Goal: Task Accomplishment & Management: Use online tool/utility

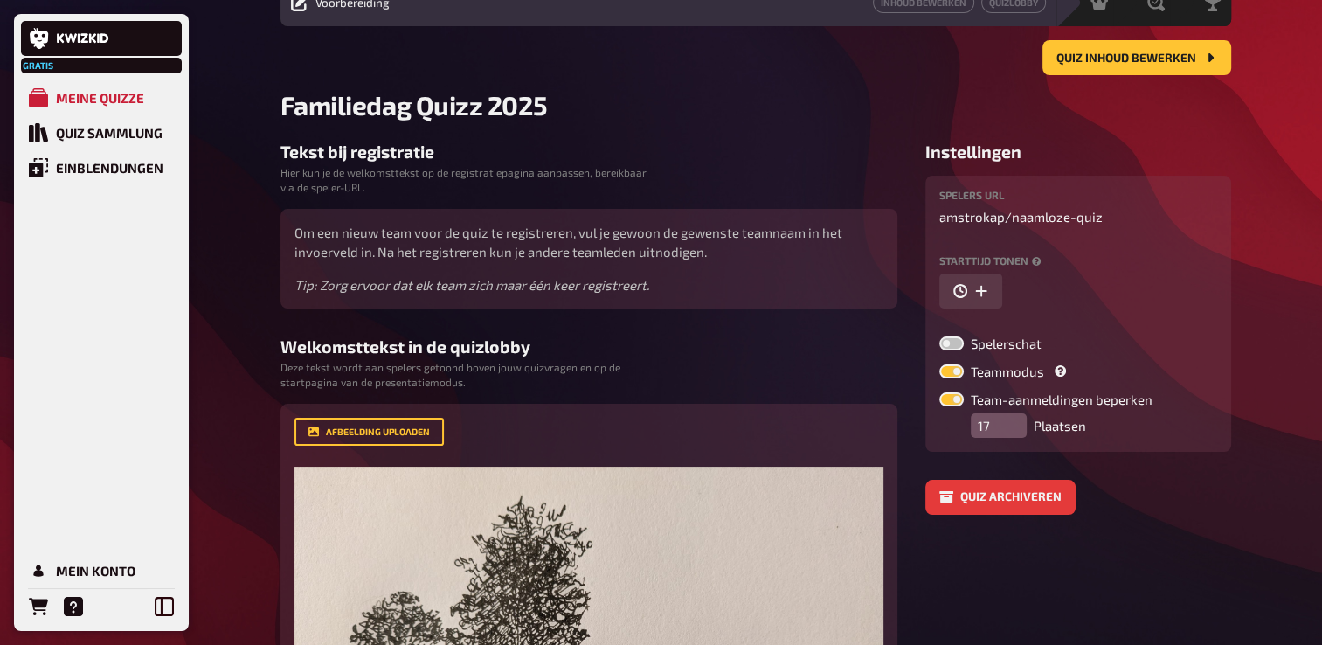
scroll to position [14, 0]
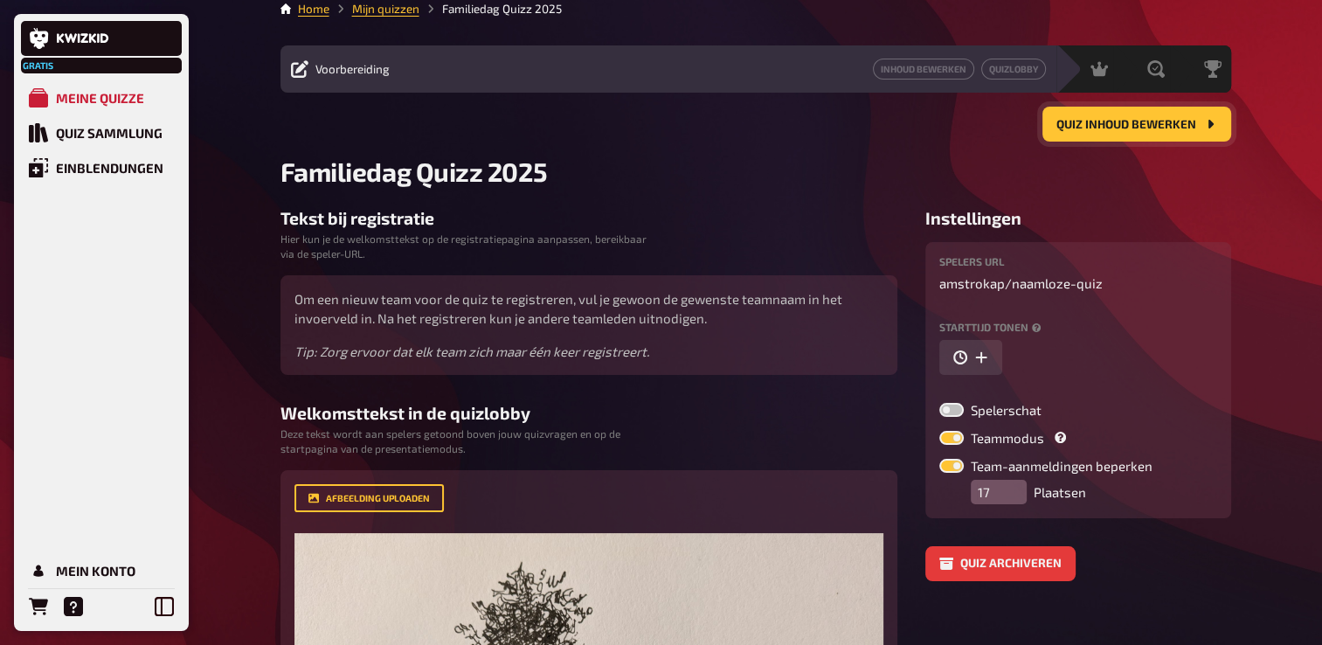
click at [1108, 120] on span "Quiz inhoud bewerken" at bounding box center [1127, 125] width 140 height 12
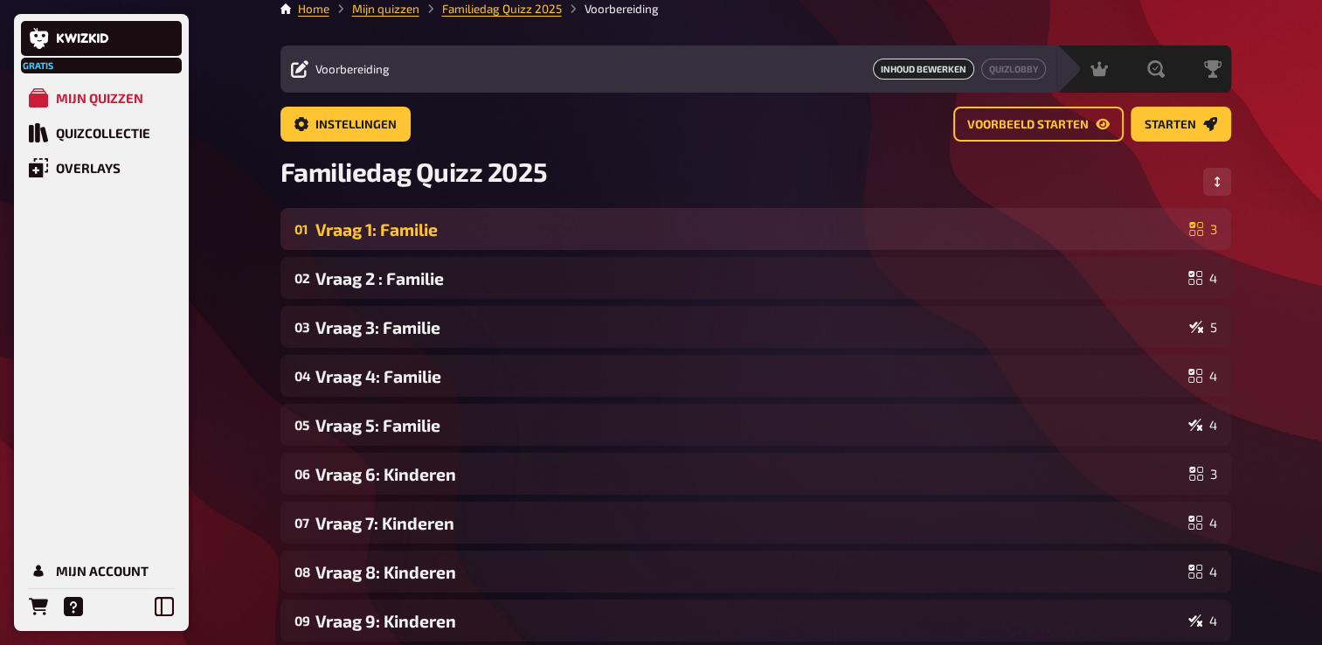
click at [399, 238] on div "Vraag 1: Familie" at bounding box center [749, 229] width 867 height 20
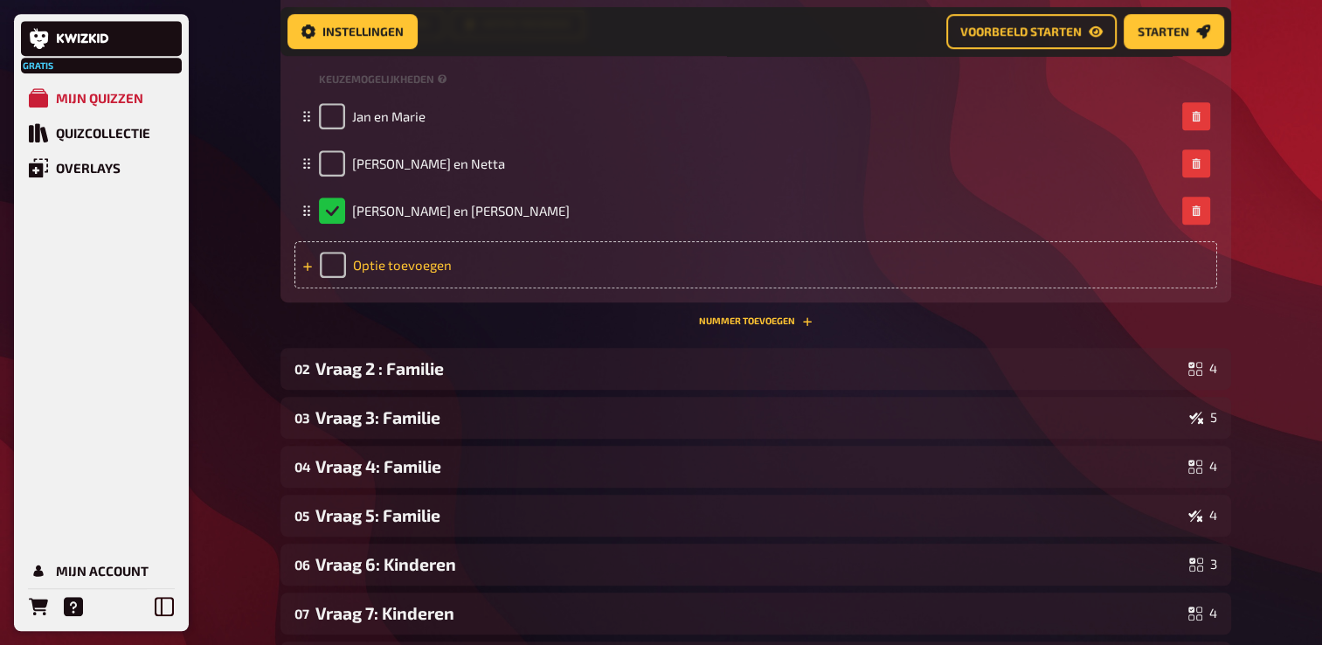
scroll to position [989, 0]
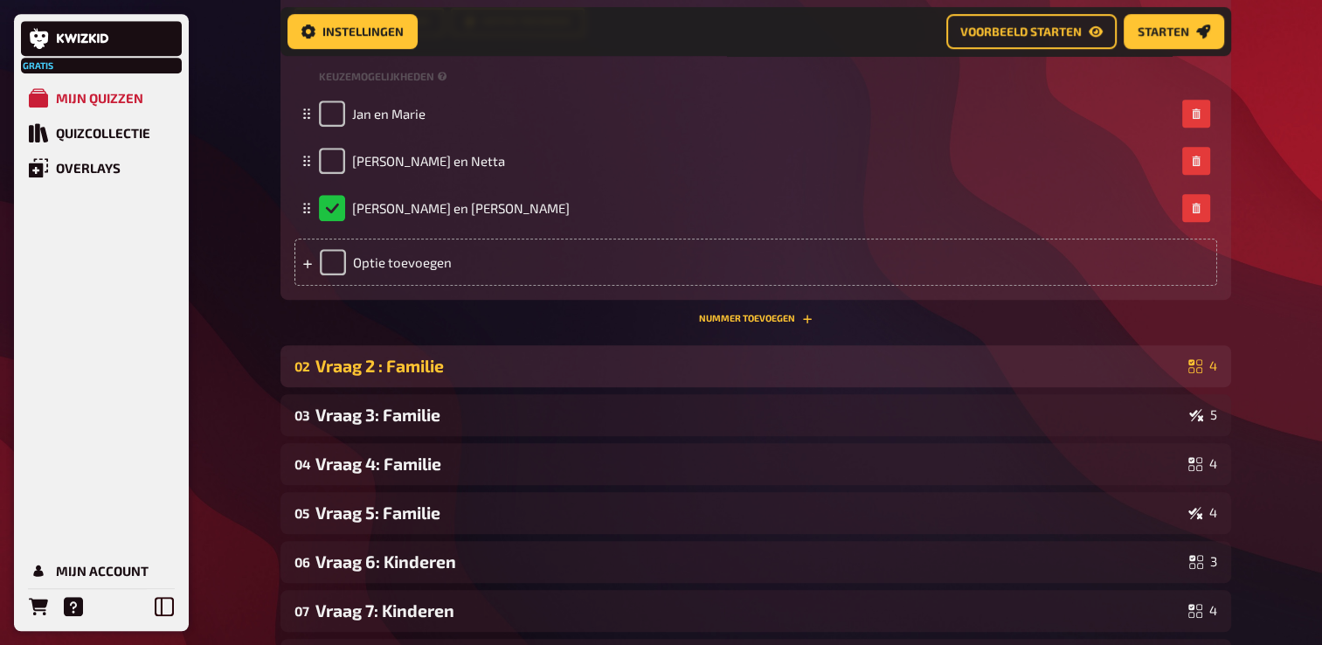
click at [430, 369] on div "Vraag 2 : Familie" at bounding box center [749, 366] width 866 height 20
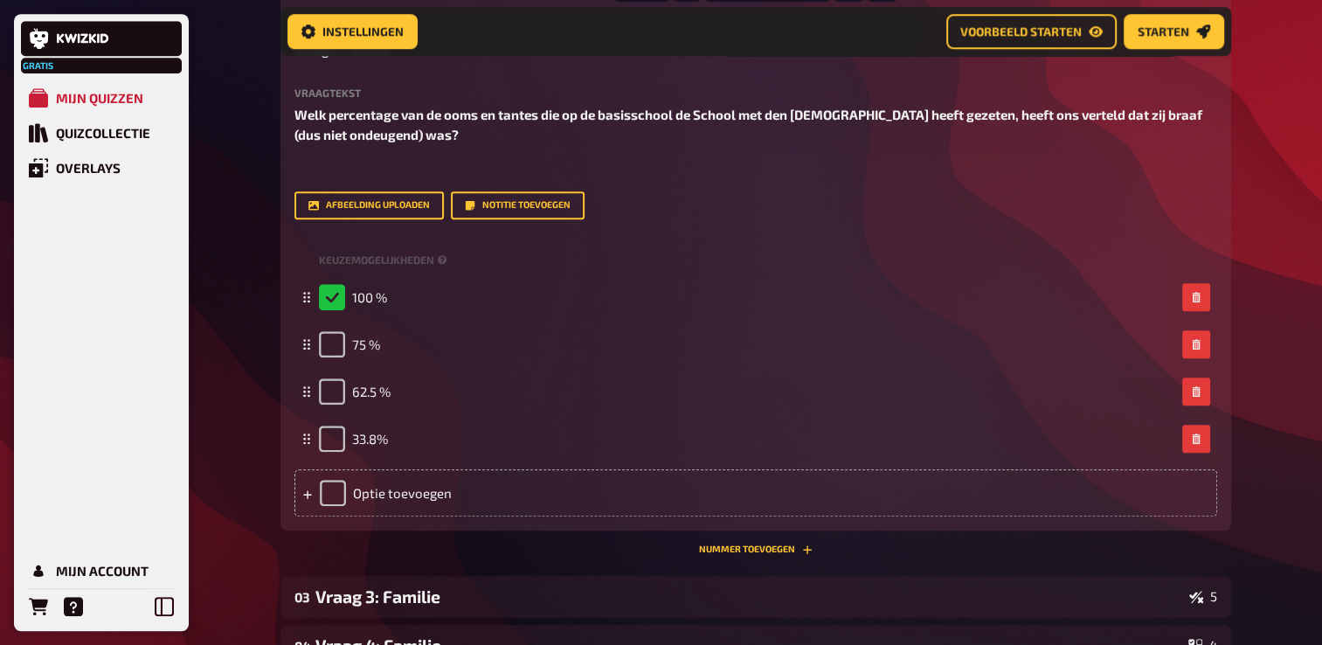
scroll to position [1426, 0]
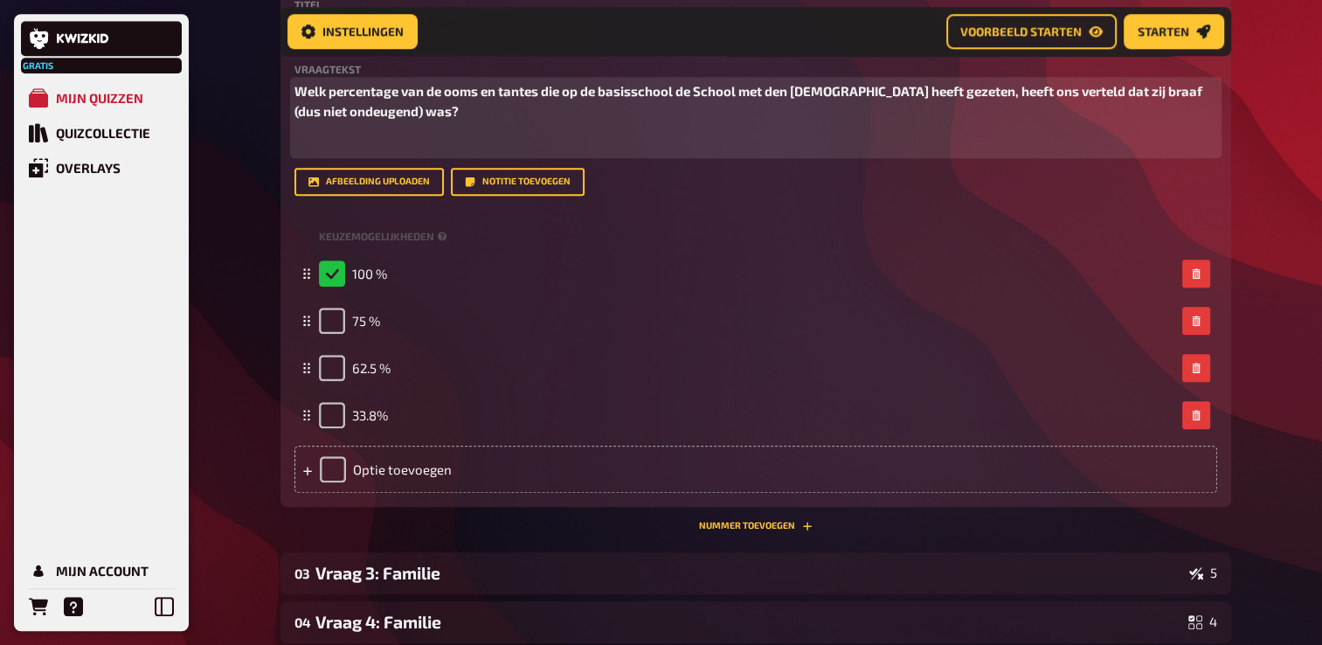
click at [915, 93] on span "Welk percentage van de ooms en tantes die op de basisschool de School met den […" at bounding box center [750, 101] width 911 height 36
click at [541, 93] on span "Welk percentage van de ooms en tantes die op de basisschool de School met den […" at bounding box center [753, 101] width 916 height 36
click at [1084, 93] on span "Welk percentage van de ooms en tantes- die op de basisschool de School met den …" at bounding box center [755, 101] width 921 height 36
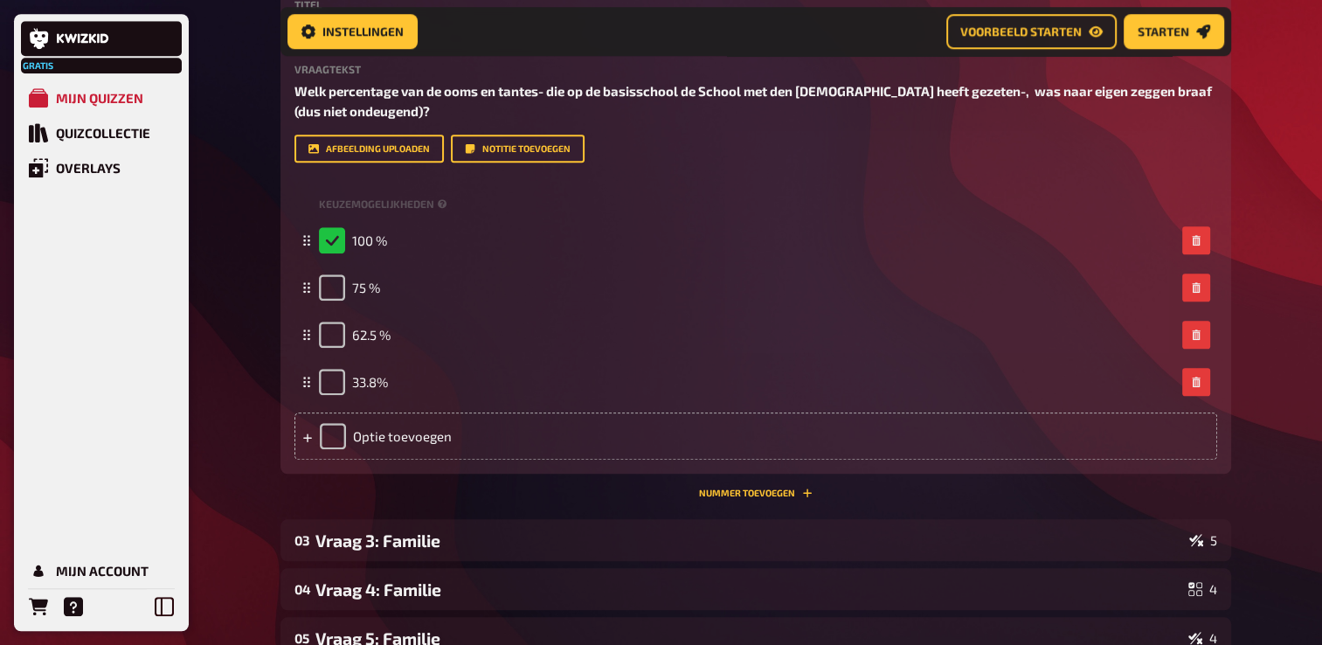
click at [216, 191] on div "[PERSON_NAME] quizzen Quizcollectie Overlays Mijn Account Home Mijn quizzen Fam…" at bounding box center [661, 472] width 1322 height 3797
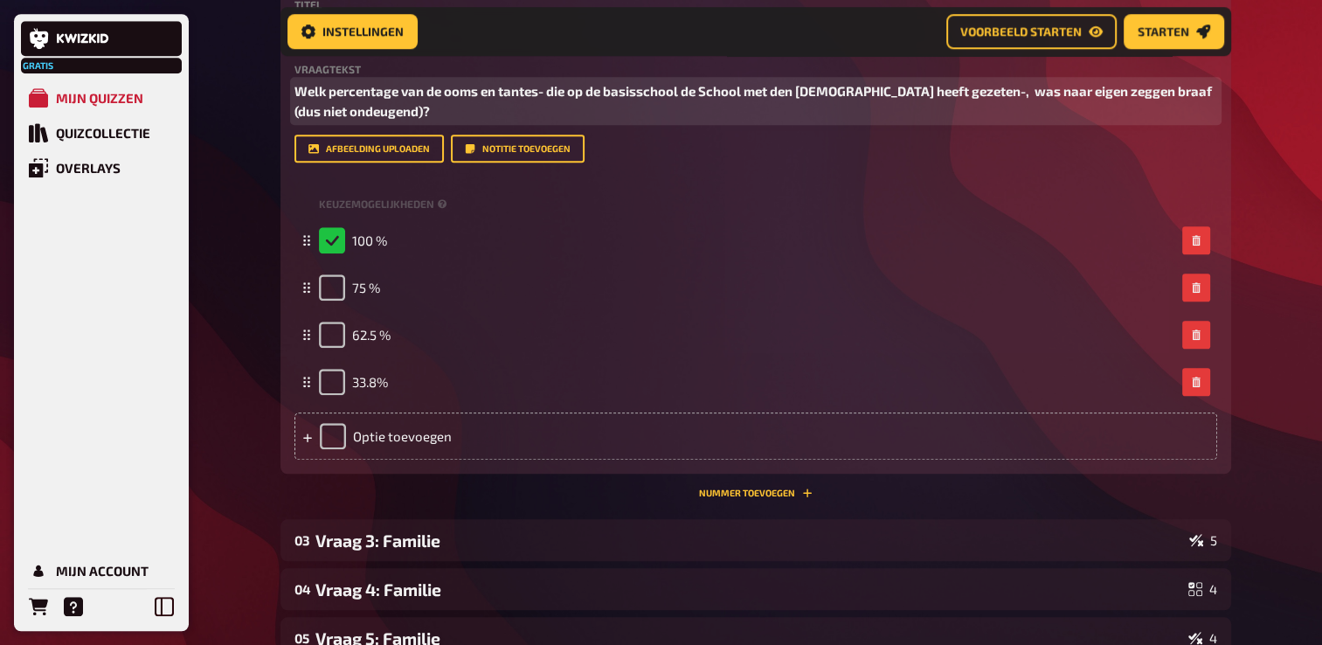
click at [873, 93] on span "Welk percentage van de ooms en tantes- die op de basisschool de School met den …" at bounding box center [755, 101] width 920 height 36
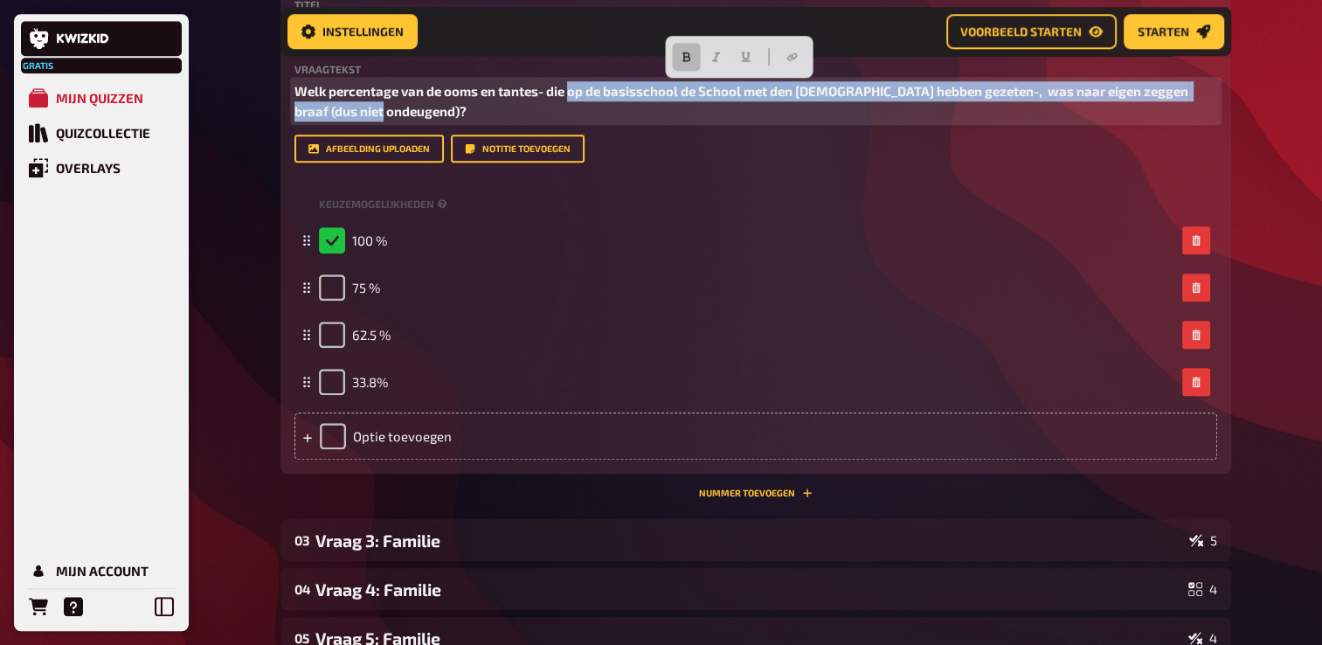
drag, startPoint x: 571, startPoint y: 92, endPoint x: 654, endPoint y: 109, distance: 84.8
click at [654, 109] on p "Welk percentage van de ooms en tantes- die op de basisschool de School met den …" at bounding box center [756, 100] width 923 height 39
click at [705, 119] on p "Welk percentage van de ooms en tantes- die op de basisschool de School met den …" at bounding box center [756, 100] width 923 height 39
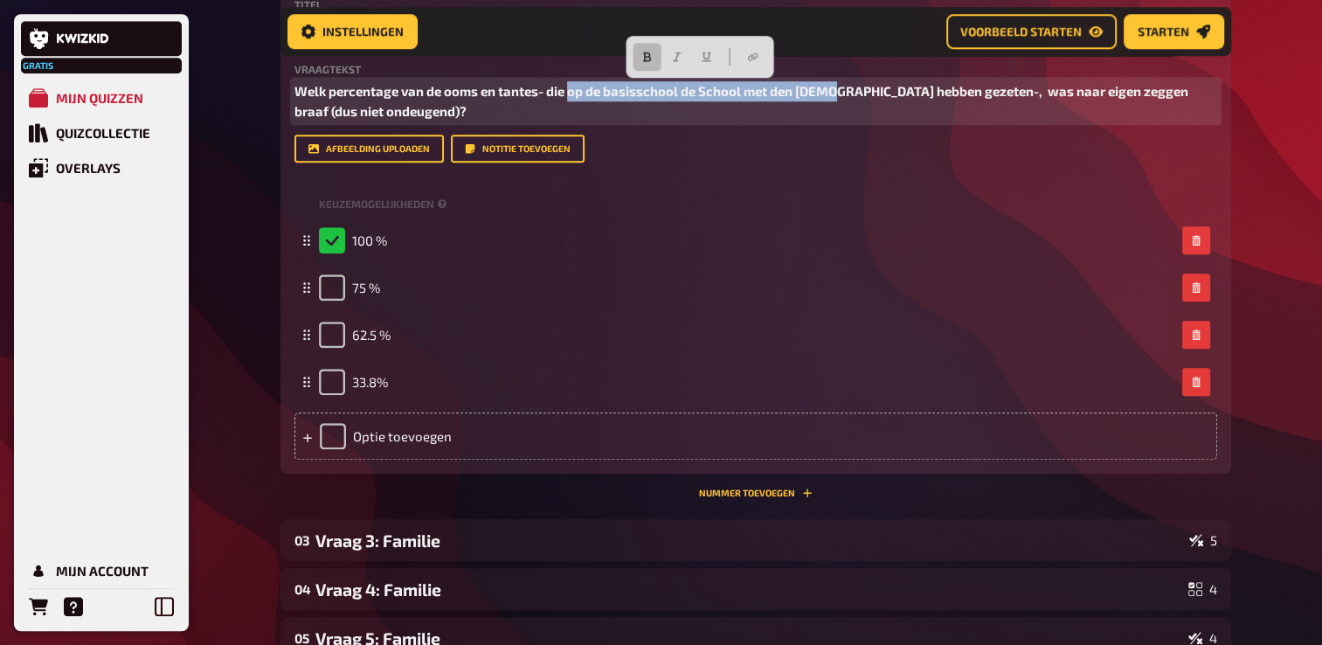
drag, startPoint x: 572, startPoint y: 88, endPoint x: 831, endPoint y: 94, distance: 259.6
click at [831, 94] on span "Welk percentage van de ooms en tantes- die op de basisschool de School met den …" at bounding box center [743, 101] width 897 height 36
copy span "op de basisschool de School met den Bijbe"
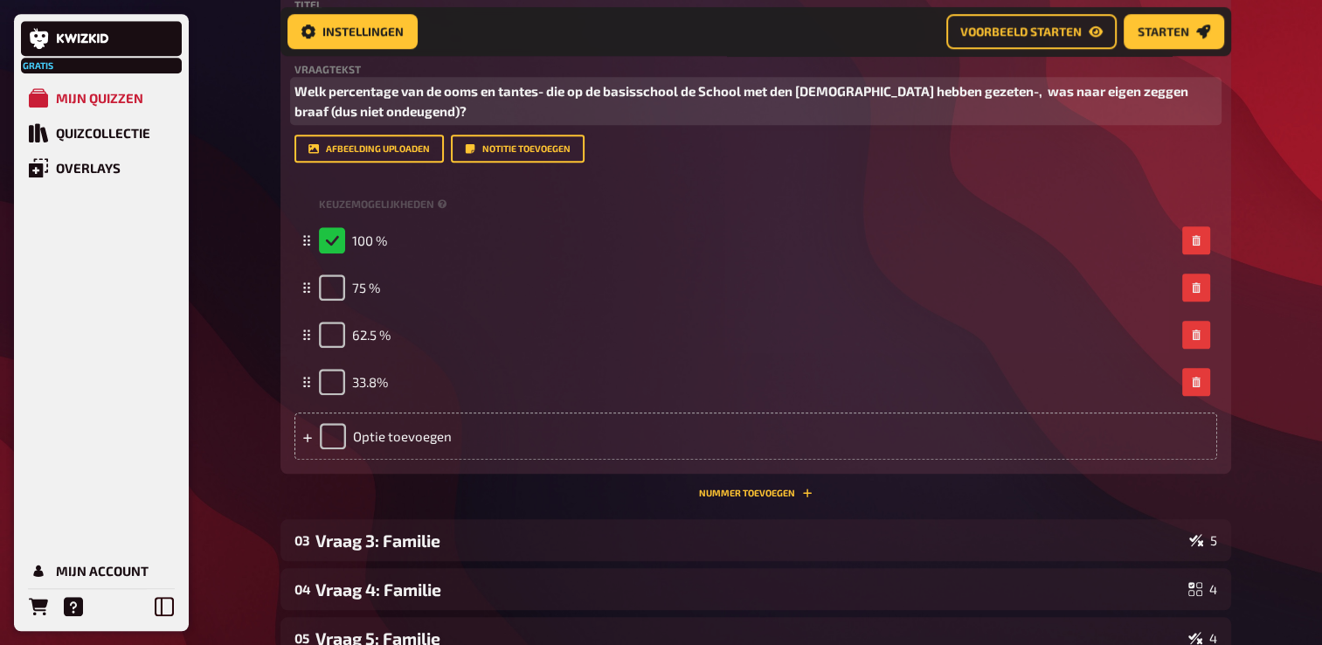
click at [404, 110] on p "Welk percentage van de ooms en tantes- die op de basisschool de School met den …" at bounding box center [756, 100] width 923 height 39
click at [370, 108] on span "Welk percentage van de ooms en tantes- die op de basisschool de School met den …" at bounding box center [743, 101] width 897 height 36
click at [935, 93] on span "Welk percentage van de ooms en tantes- die op de basisschool de School met den …" at bounding box center [743, 101] width 897 height 36
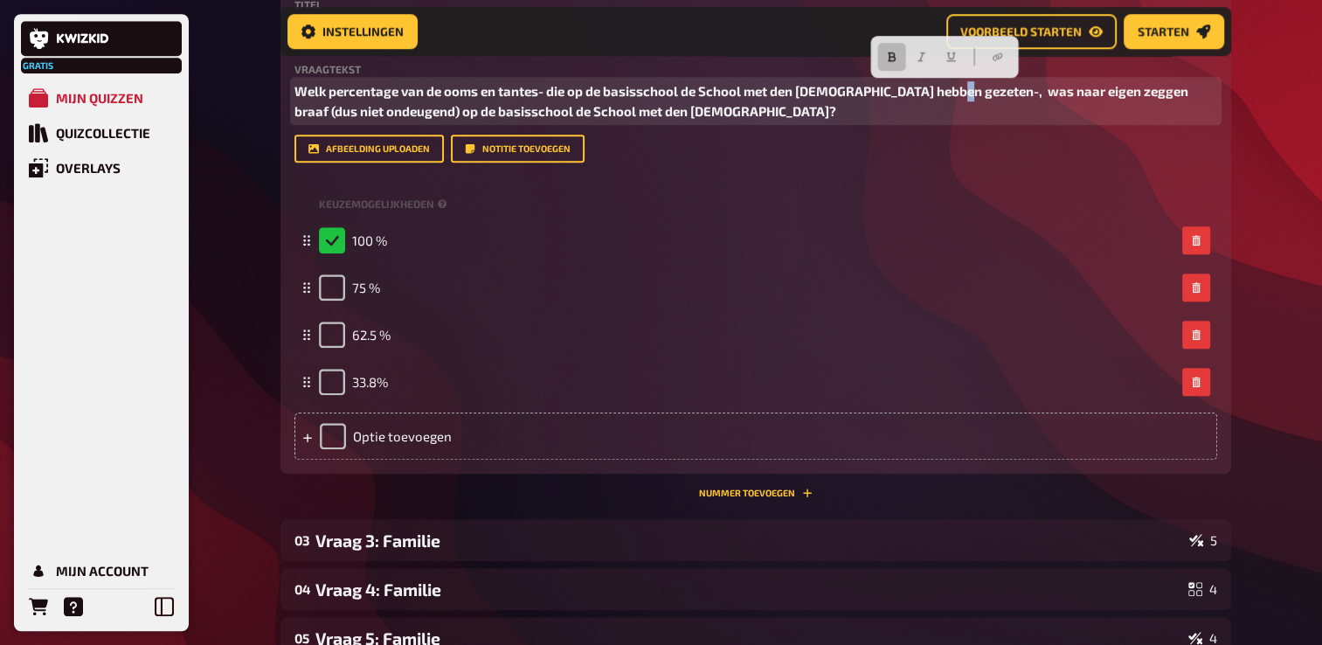
click at [944, 95] on span "Welk percentage van de ooms en tantes- die op de basisschool de School met den …" at bounding box center [743, 101] width 897 height 36
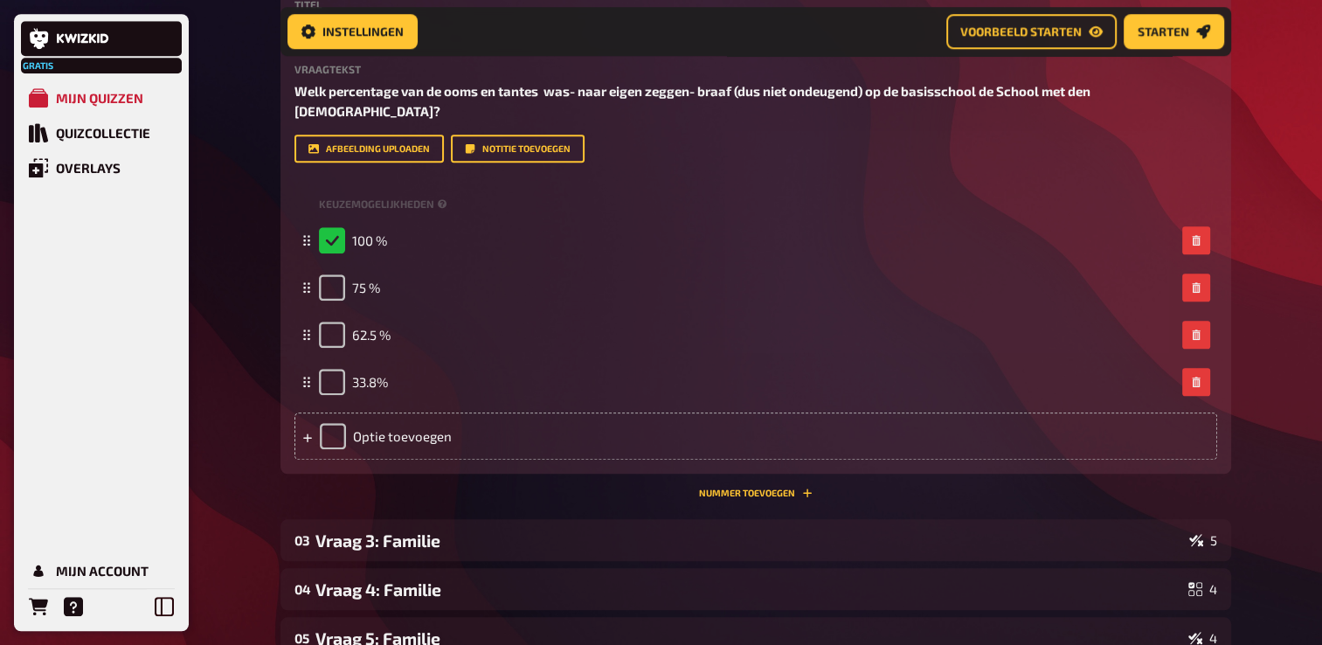
click at [1294, 98] on div "[PERSON_NAME] quizzen Quizcollectie Overlays Mijn Account Home Mijn quizzen Fam…" at bounding box center [661, 472] width 1322 height 3797
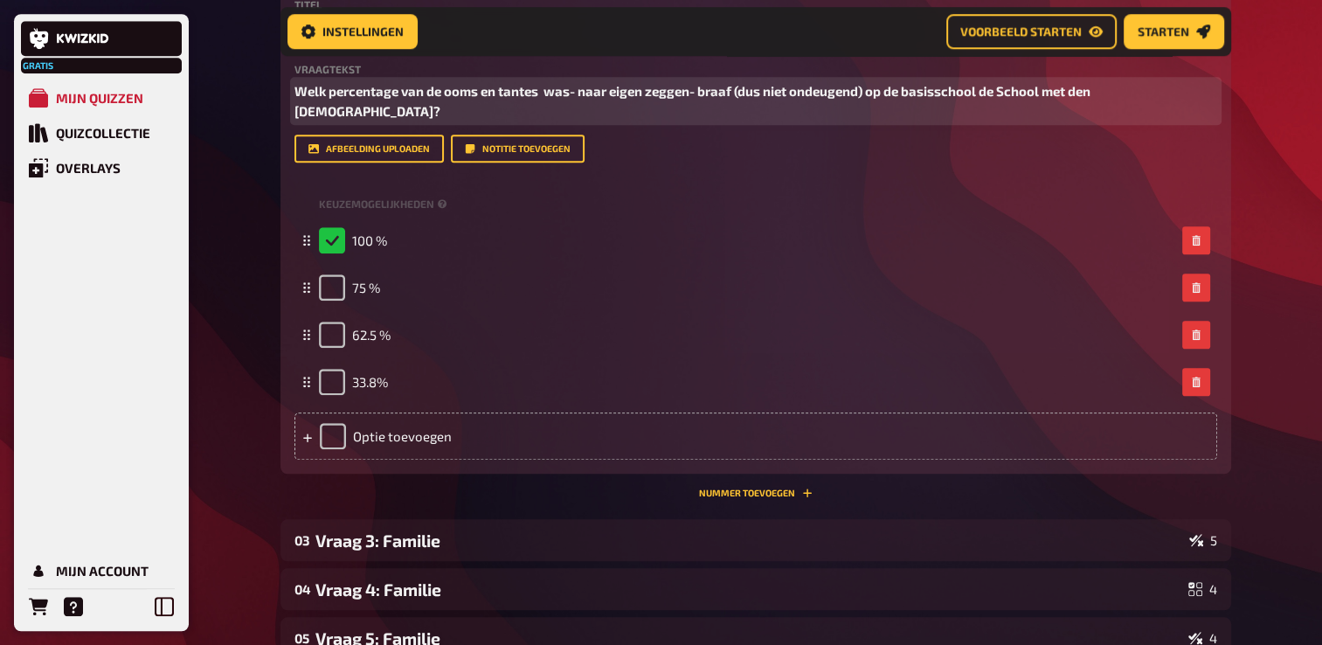
click at [538, 91] on span "Welk percentage van de ooms en tantes was- naar eigen zeggen- braaf (dus niet o…" at bounding box center [694, 101] width 799 height 36
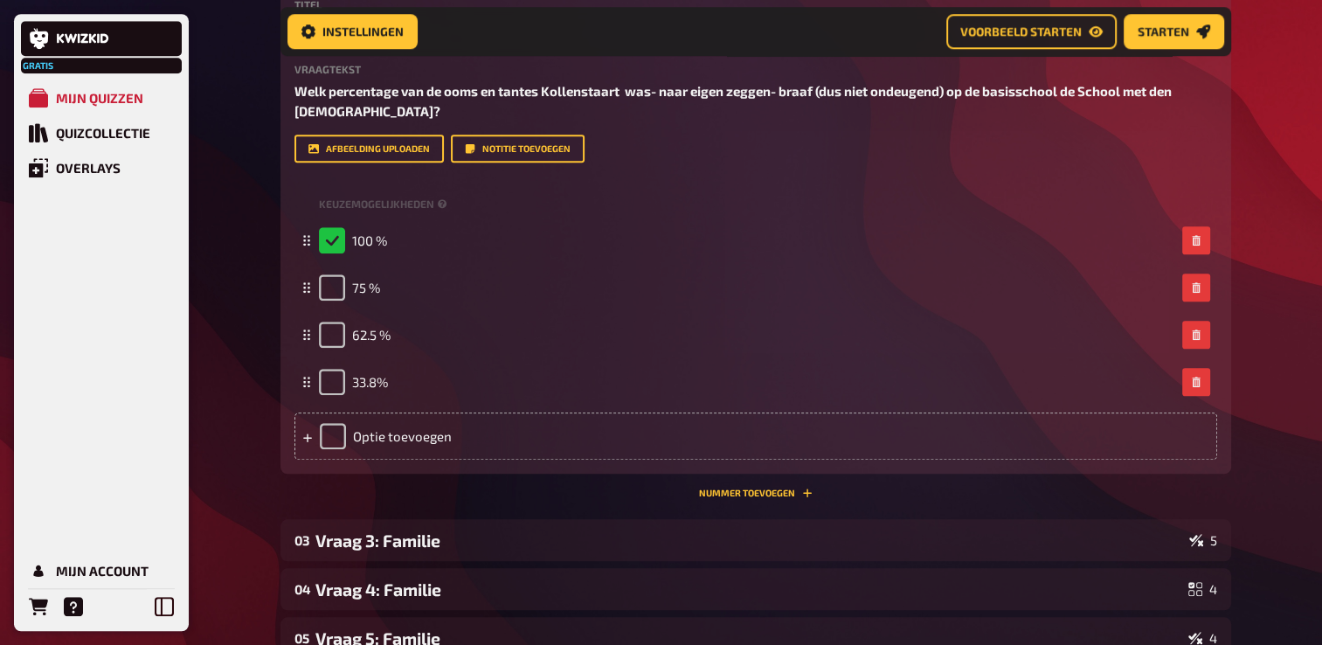
click at [1262, 128] on div "[PERSON_NAME] quizzen Quizcollectie Overlays Mijn Account Home Mijn quizzen Fam…" at bounding box center [661, 472] width 1322 height 3797
click at [1282, 117] on div "[PERSON_NAME] quizzen Quizcollectie Overlays Mijn Account Home Mijn quizzen Fam…" at bounding box center [661, 472] width 1322 height 3797
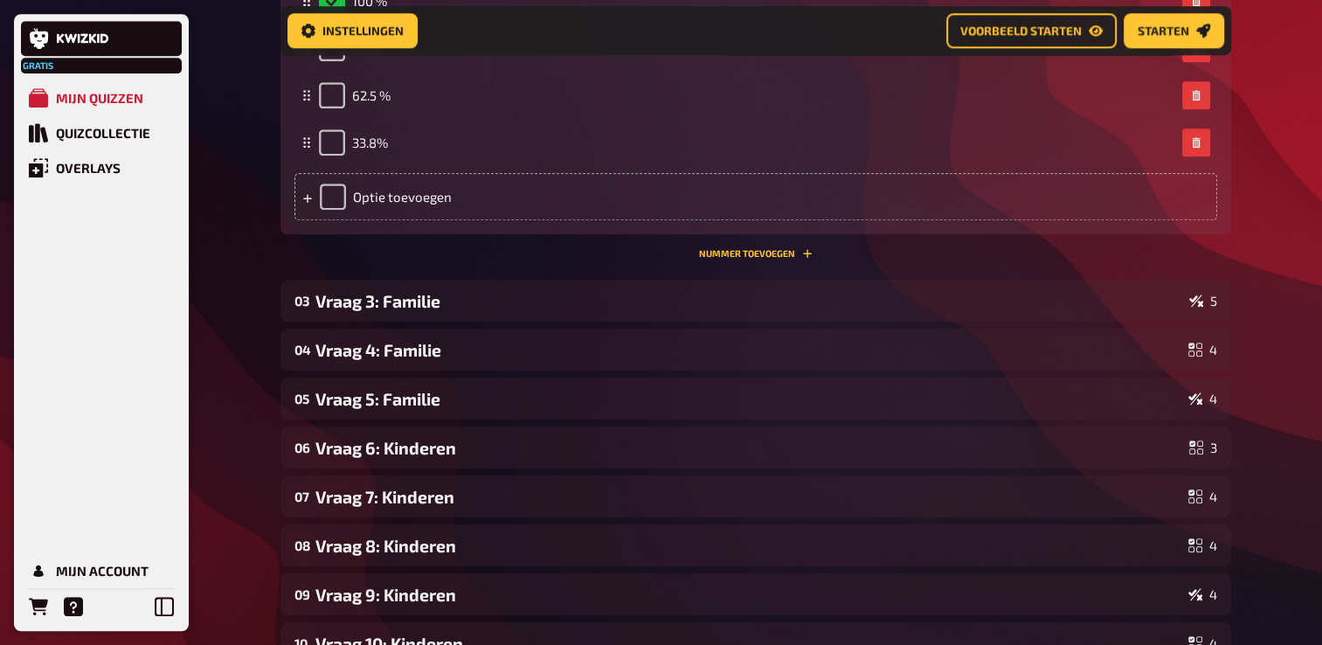
scroll to position [1689, 0]
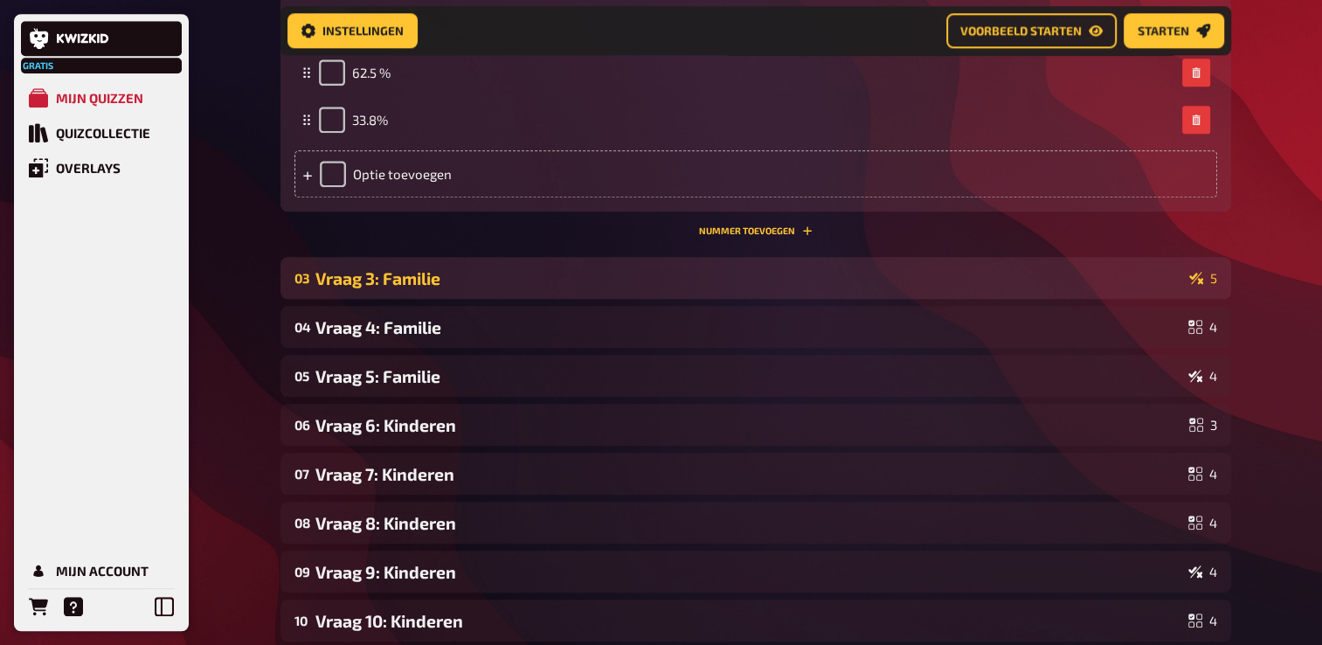
click at [350, 292] on div "03 Vraag 3: Familie 5" at bounding box center [756, 278] width 951 height 42
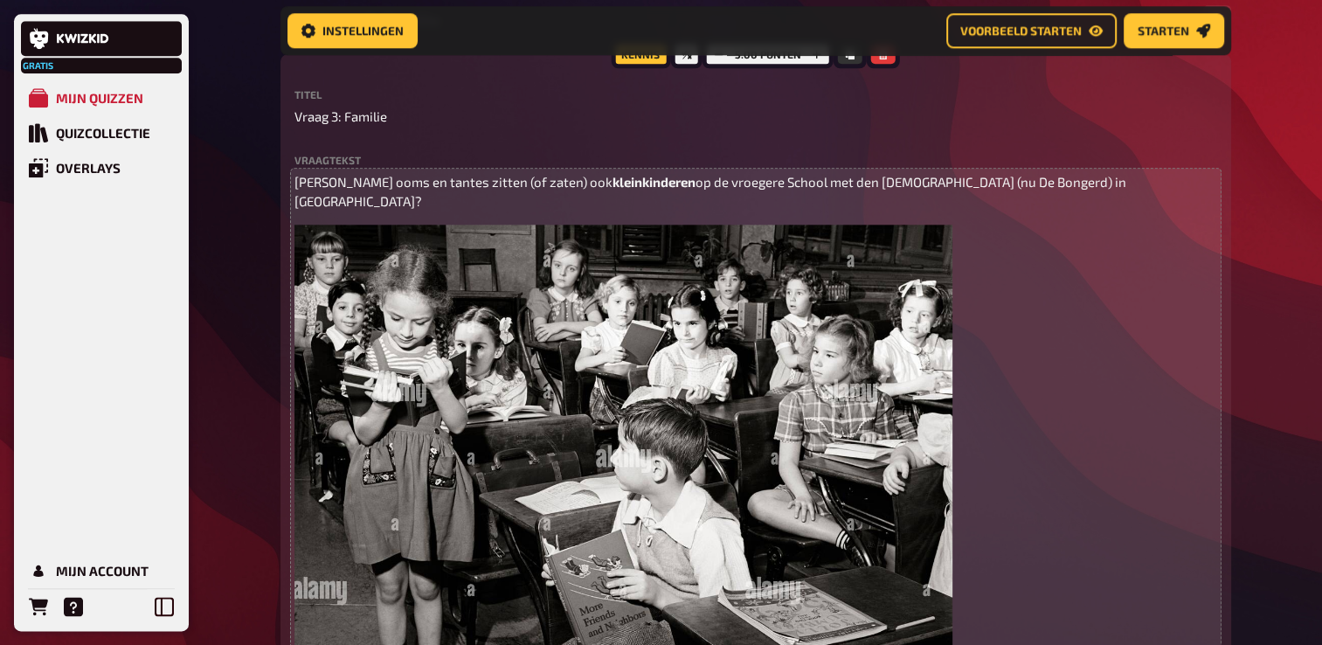
scroll to position [1951, 0]
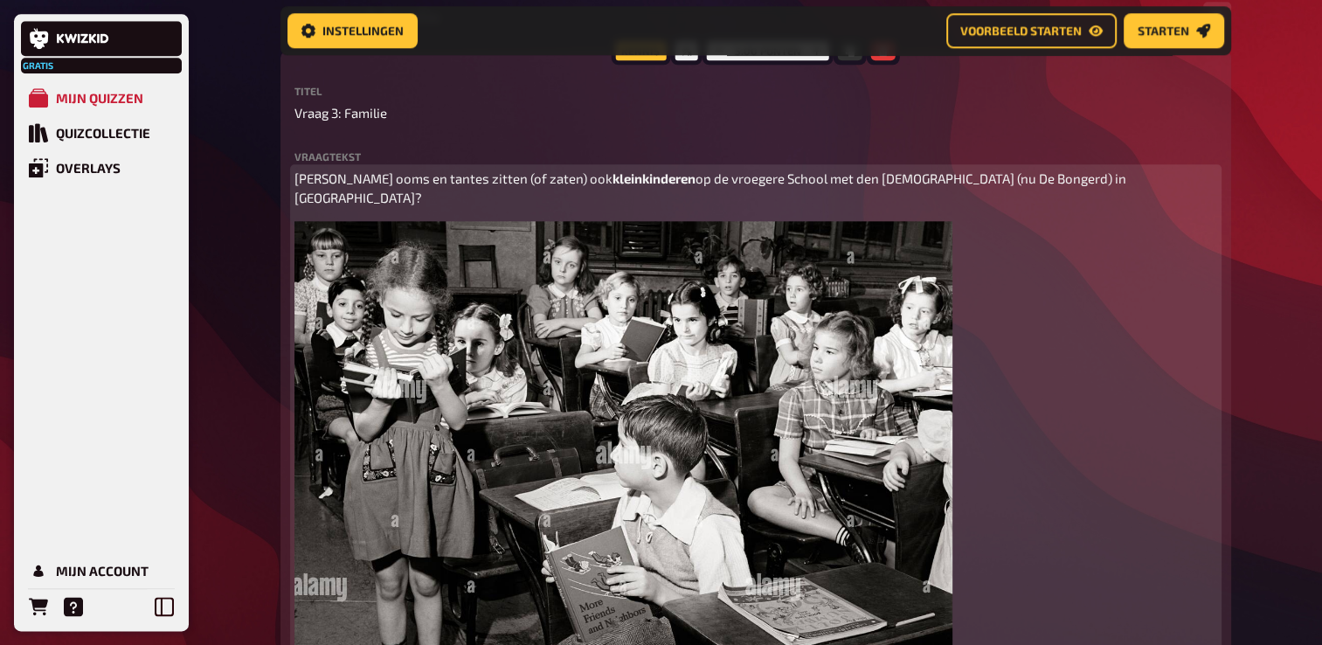
drag, startPoint x: 898, startPoint y: 177, endPoint x: 909, endPoint y: 191, distance: 17.5
click at [901, 180] on span "op de vroegere School met den [DEMOGRAPHIC_DATA] (nu De Bongerd) in [GEOGRAPHIC…" at bounding box center [712, 188] width 835 height 36
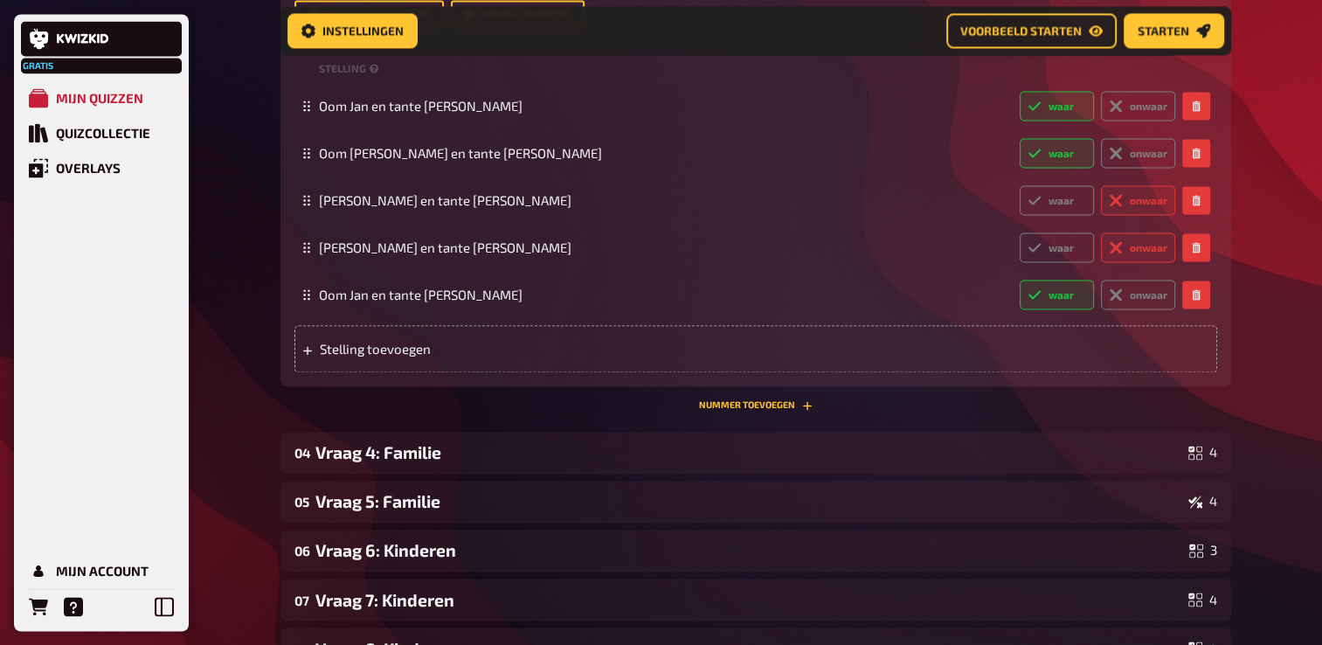
scroll to position [2825, 0]
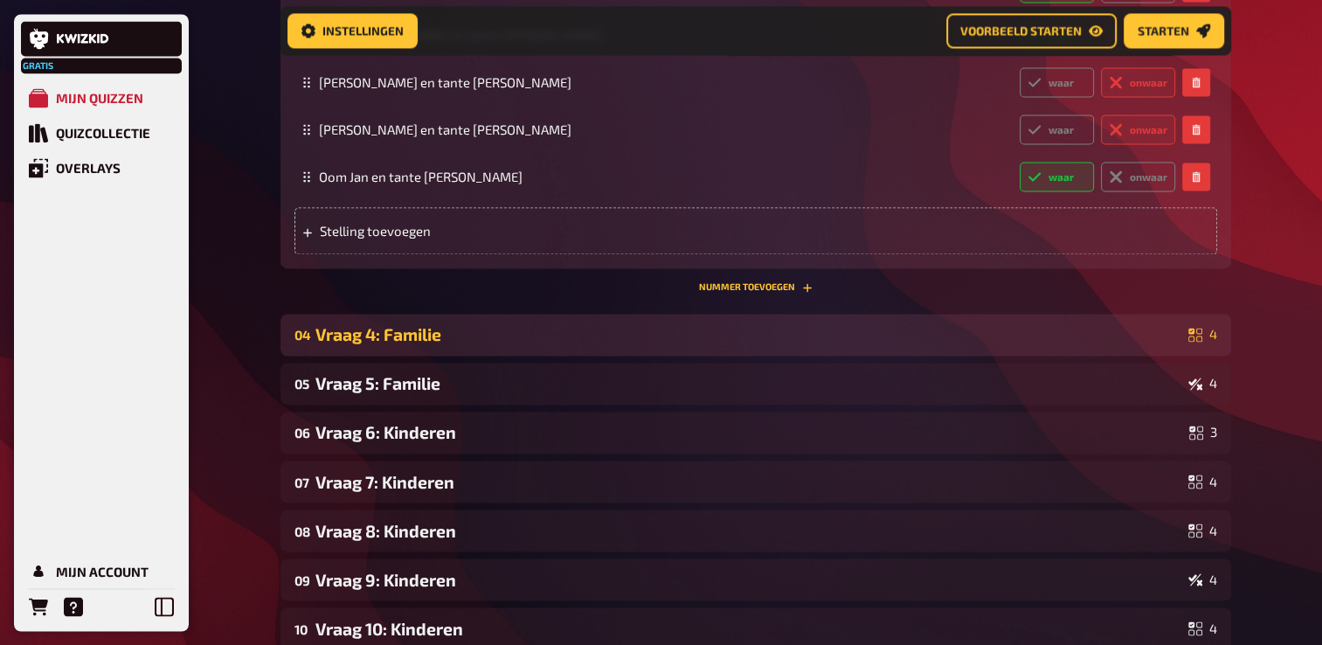
click at [364, 324] on div "Vraag 4: Familie" at bounding box center [749, 334] width 866 height 20
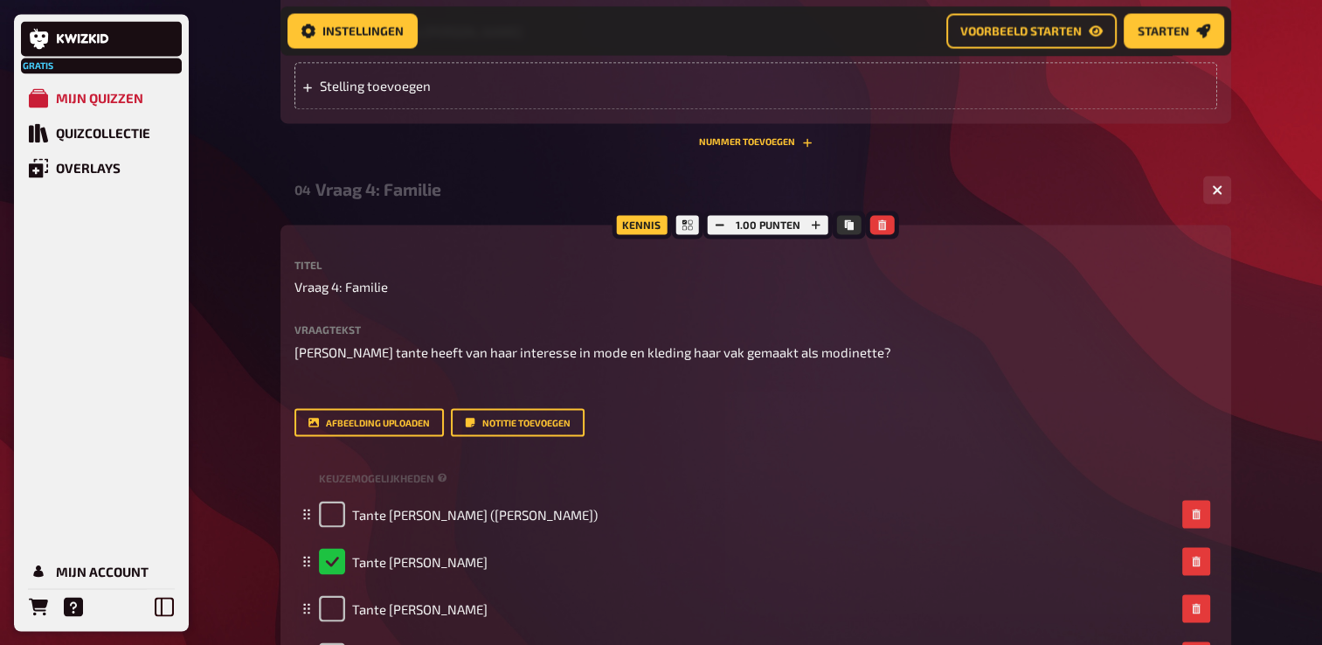
scroll to position [3000, 0]
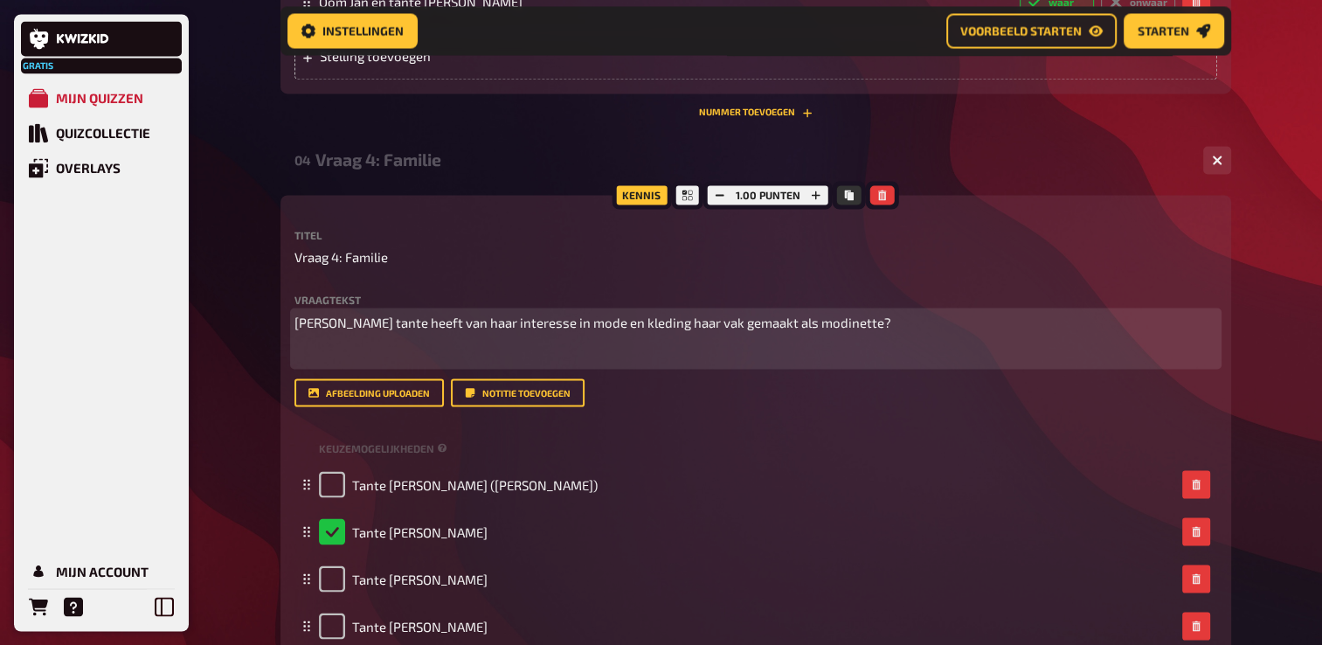
click at [377, 345] on p "﻿" at bounding box center [756, 355] width 923 height 20
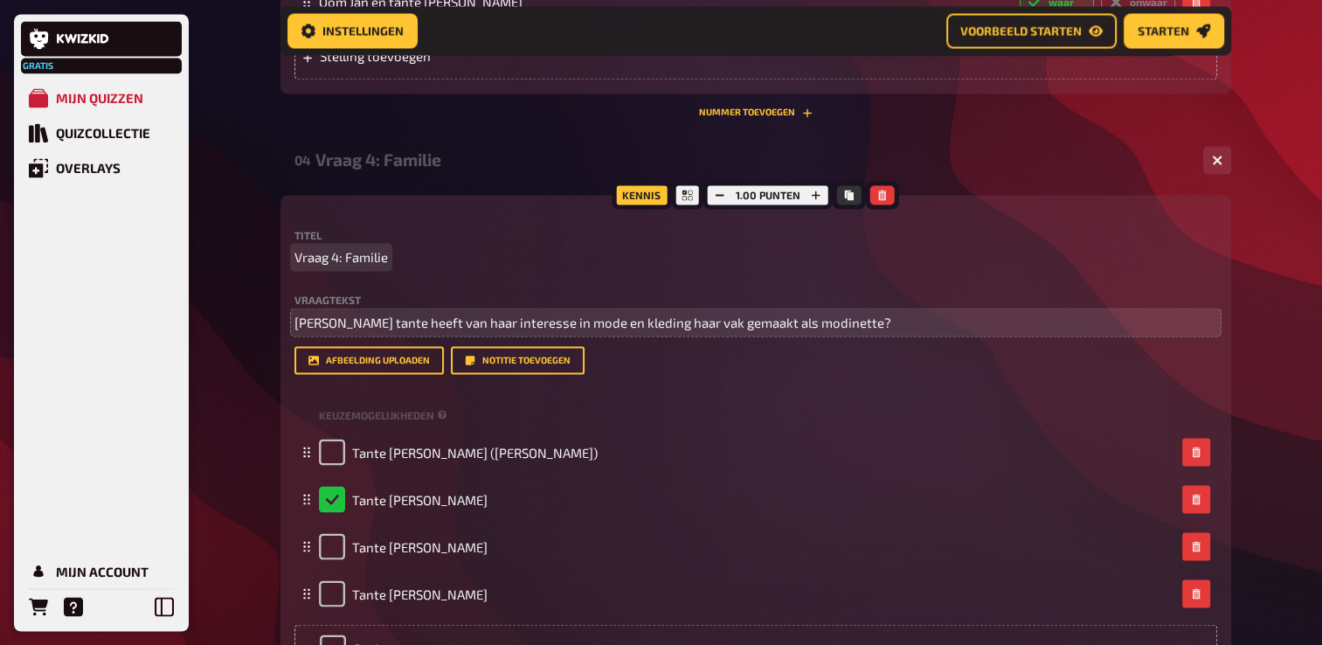
click at [1010, 247] on p "Vraag 4: Familie" at bounding box center [756, 257] width 923 height 20
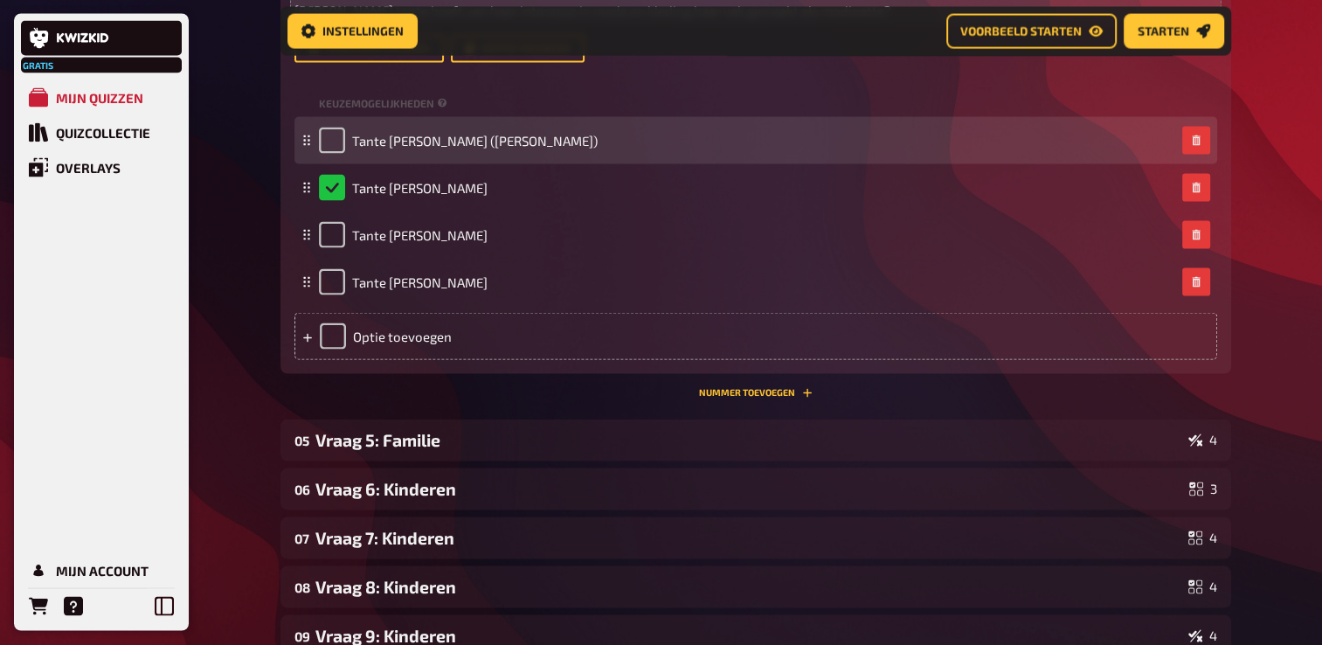
scroll to position [3349, 0]
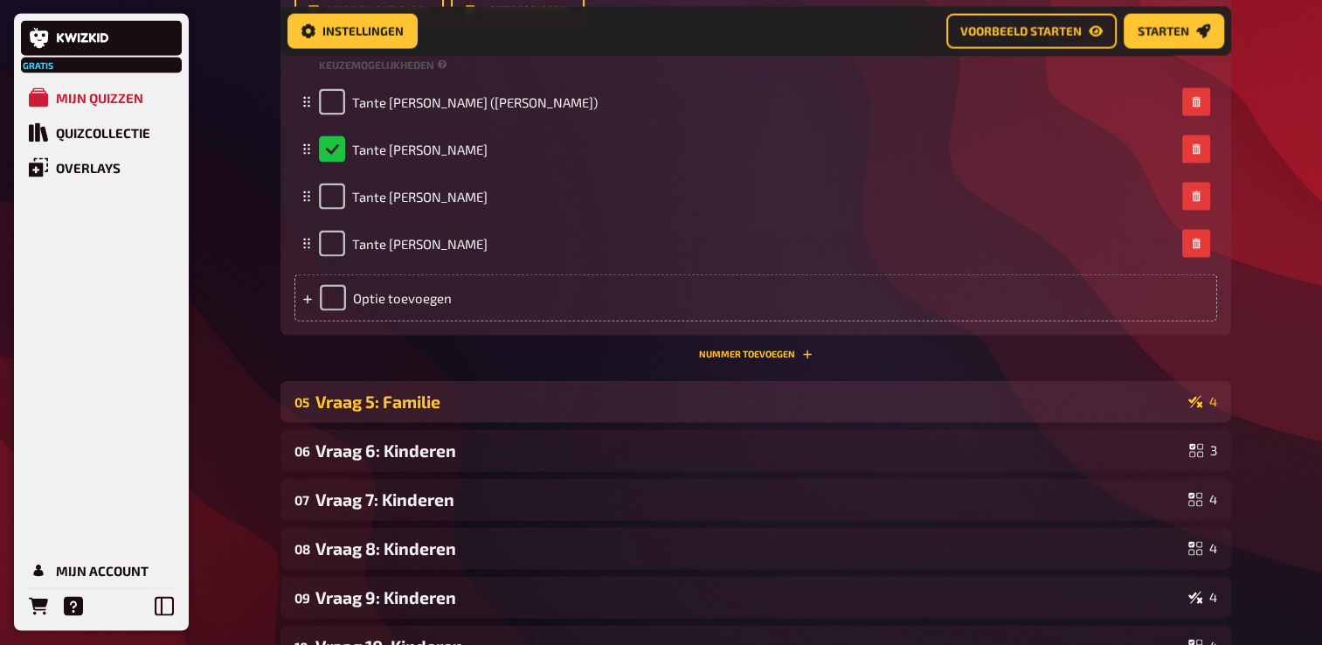
click at [475, 392] on div "Vraag 5: Familie" at bounding box center [749, 402] width 866 height 20
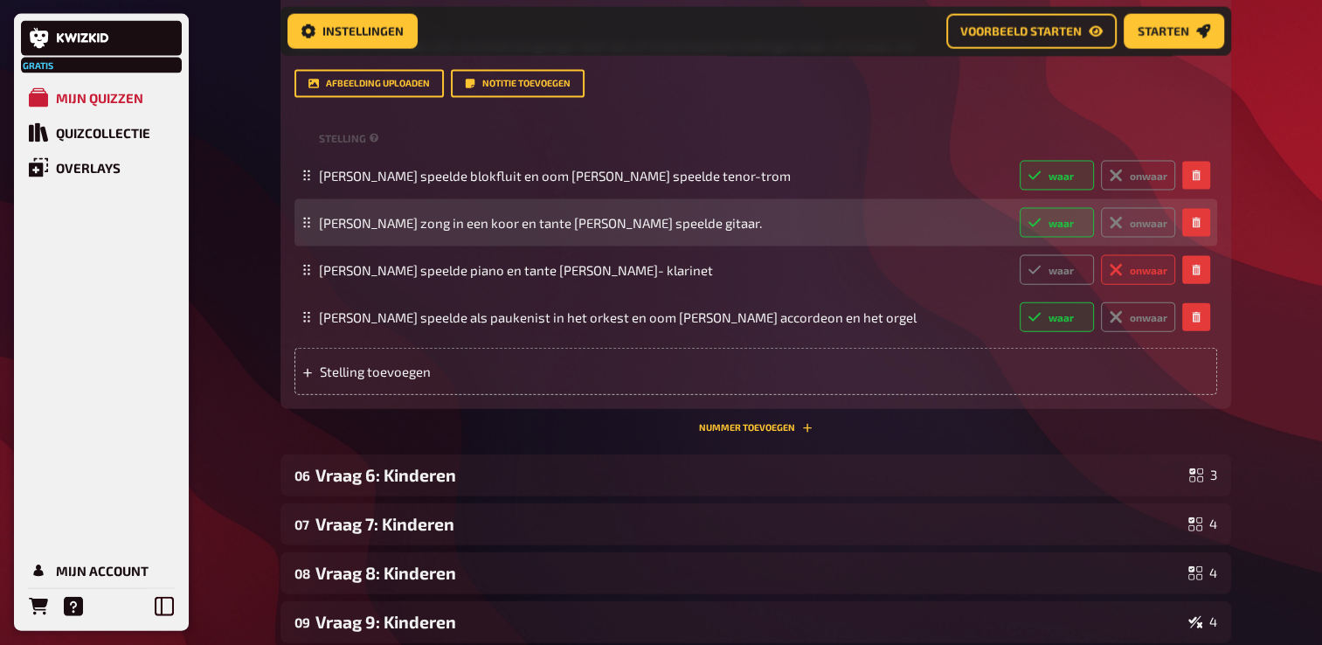
scroll to position [3874, 0]
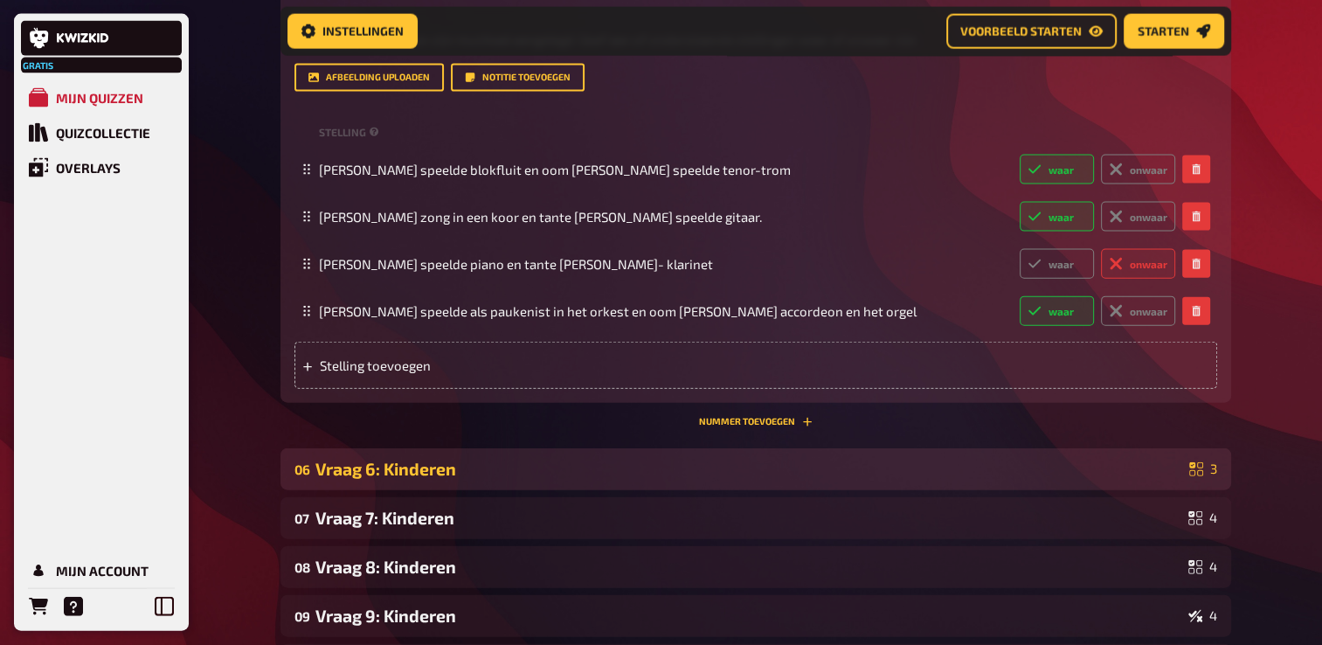
click at [444, 479] on div "Vraag 6: Kinderen" at bounding box center [749, 469] width 867 height 20
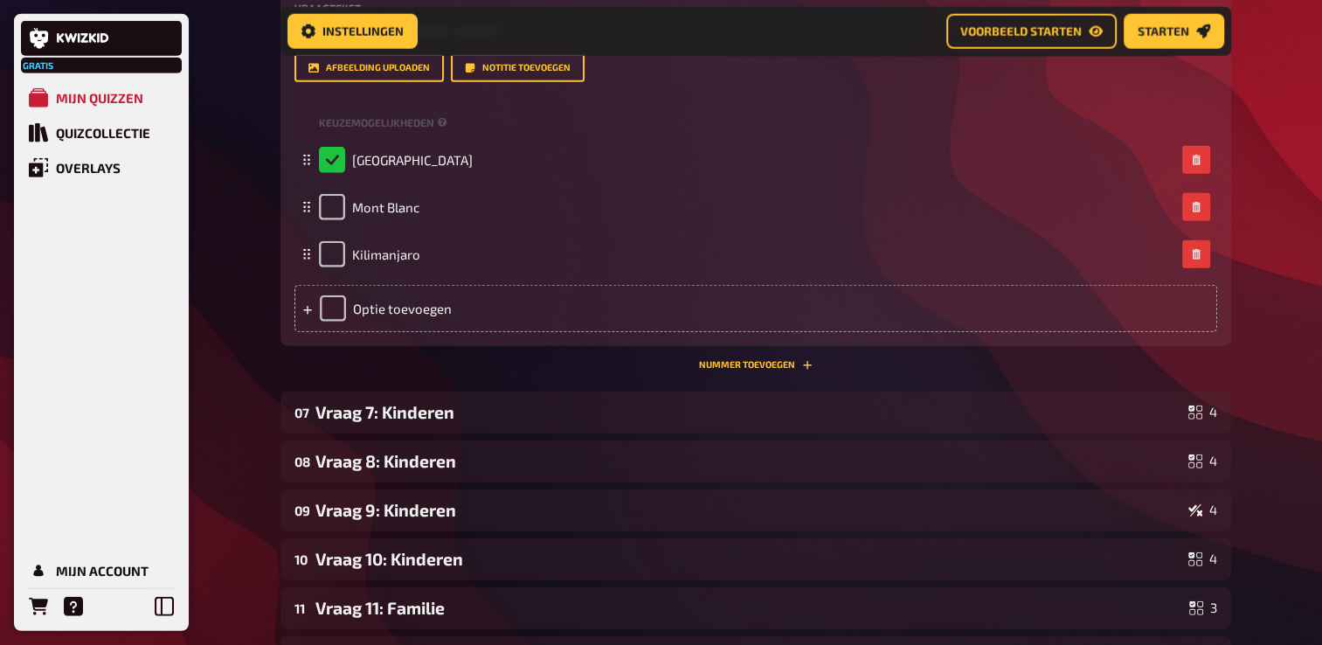
scroll to position [4485, 0]
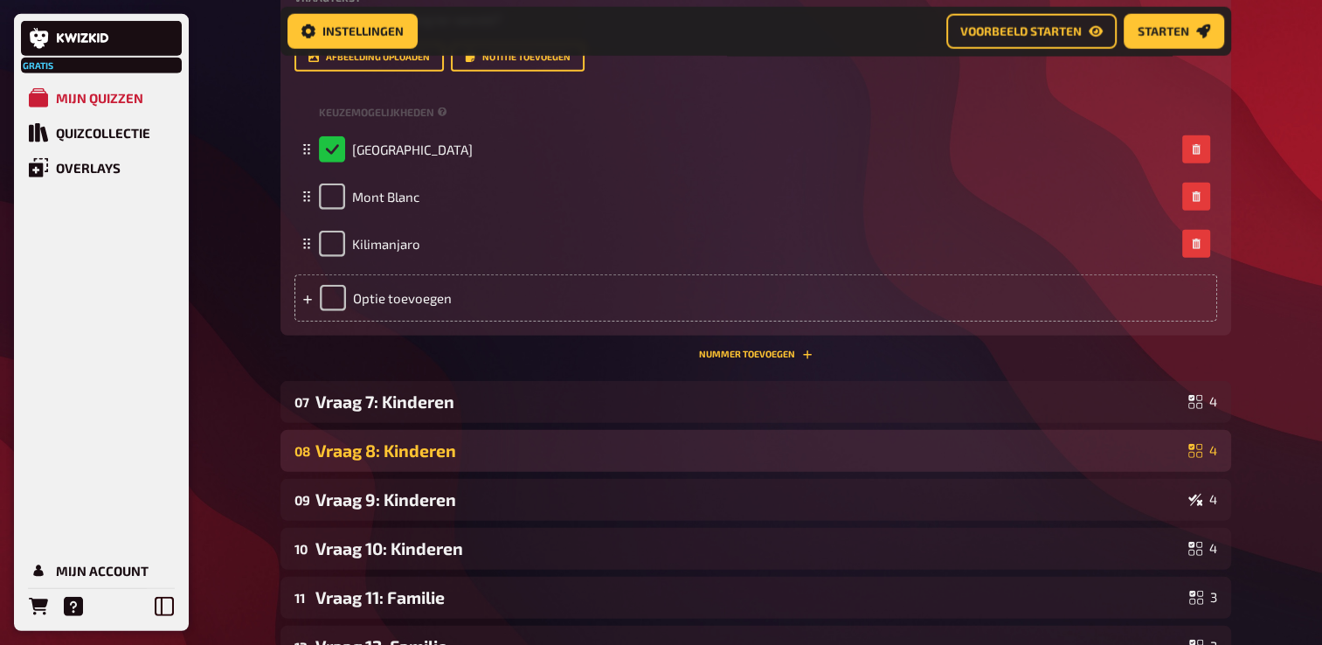
drag, startPoint x: 444, startPoint y: 463, endPoint x: 453, endPoint y: 456, distance: 11.2
click at [451, 458] on div "08 Vraag 8: Kinderen 4" at bounding box center [756, 451] width 951 height 42
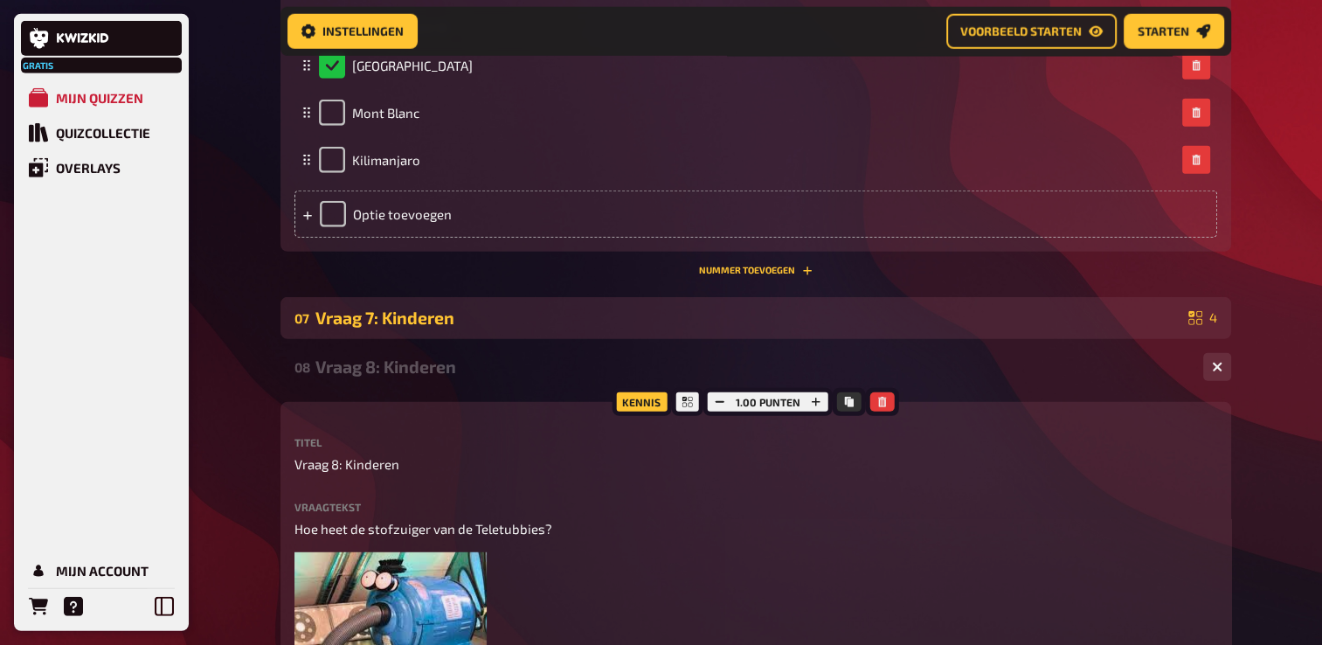
scroll to position [4573, 0]
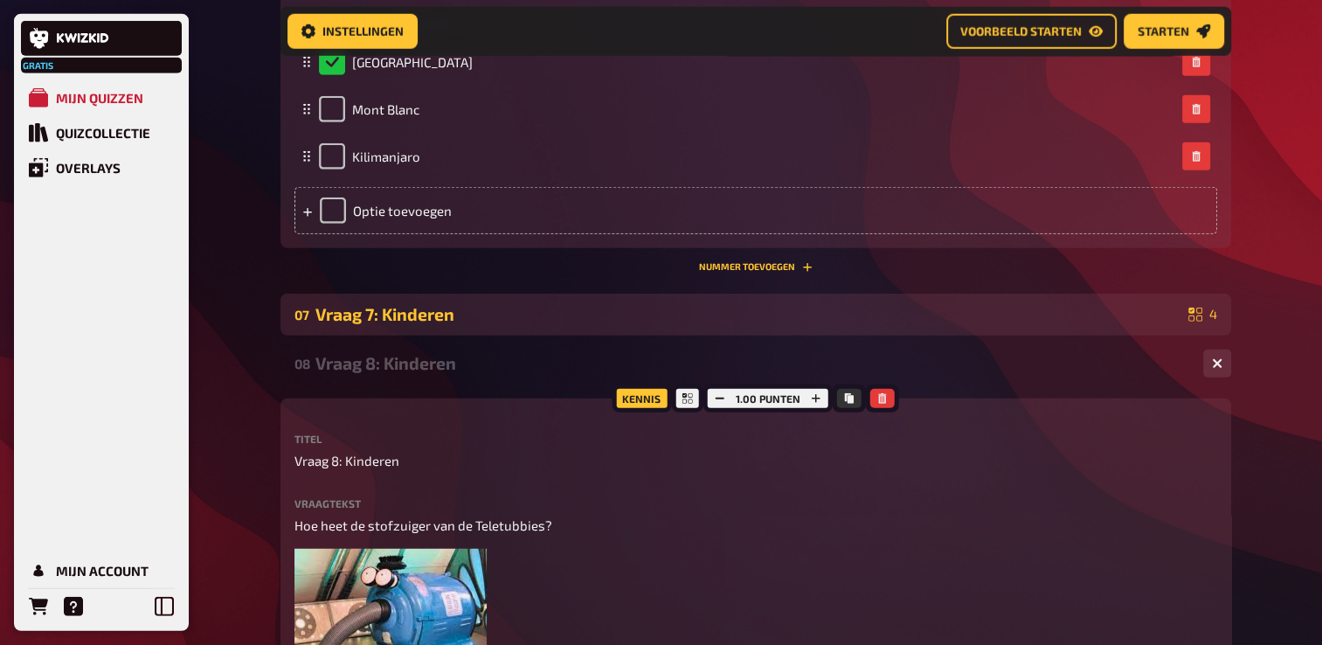
click at [406, 324] on div "Vraag 7: Kinderen" at bounding box center [749, 314] width 866 height 20
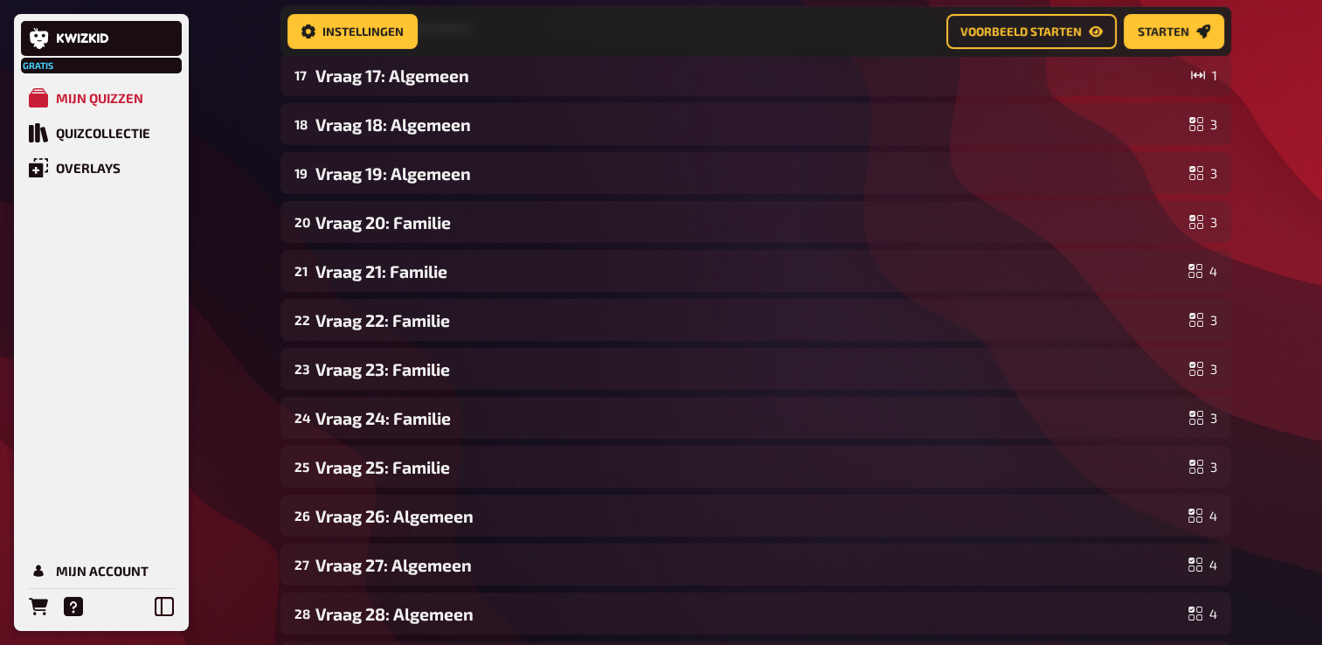
scroll to position [7107, 0]
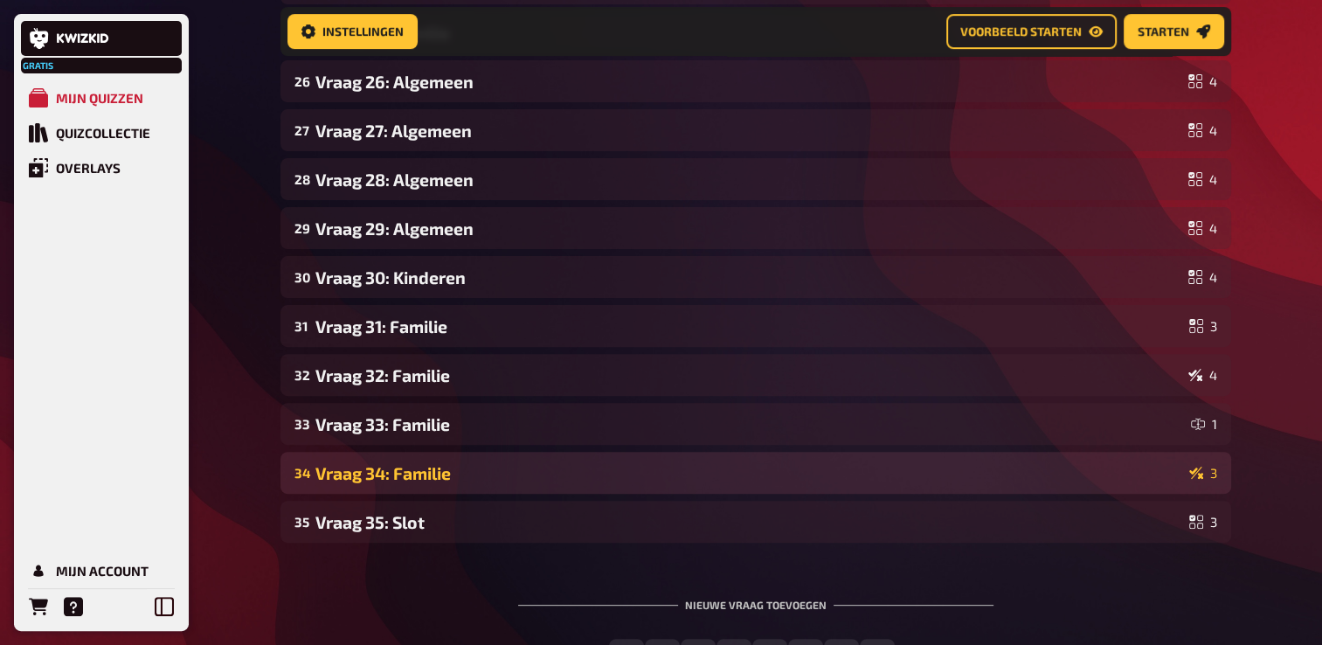
click at [408, 483] on div "Vraag 34: Familie" at bounding box center [749, 473] width 867 height 20
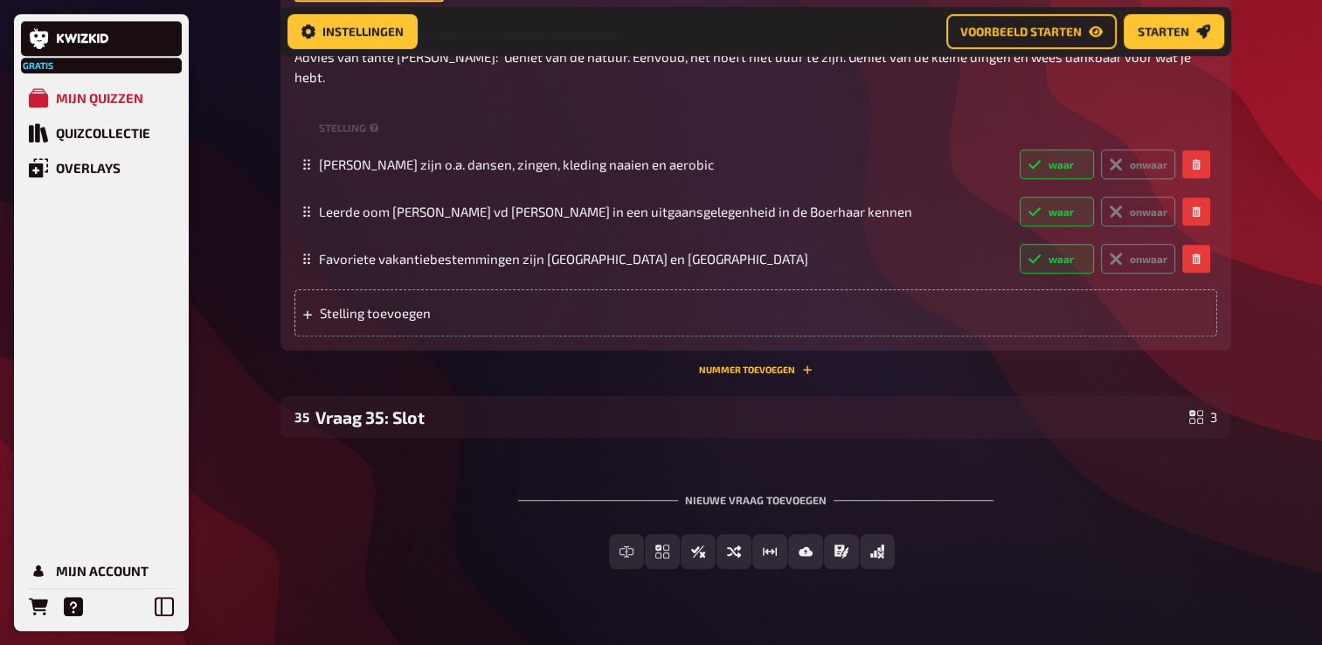
scroll to position [7806, 0]
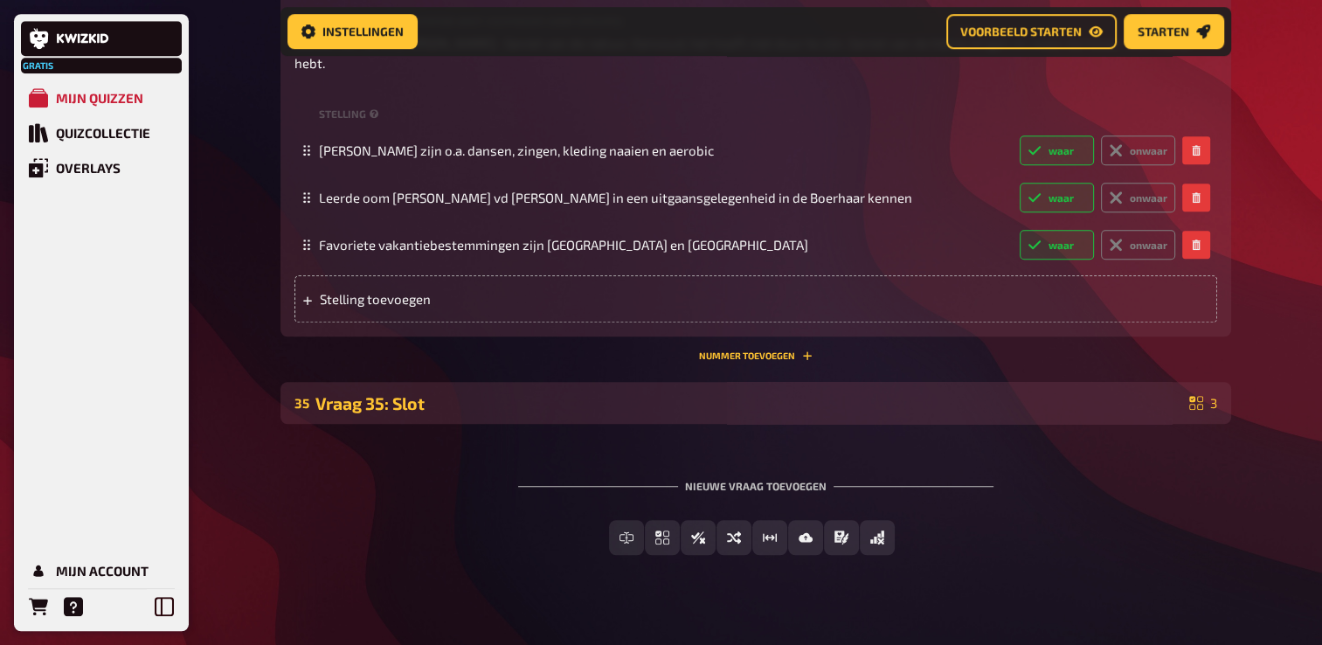
drag, startPoint x: 385, startPoint y: 422, endPoint x: 403, endPoint y: 452, distance: 34.9
click at [385, 413] on div "Vraag 35: Slot" at bounding box center [749, 403] width 867 height 20
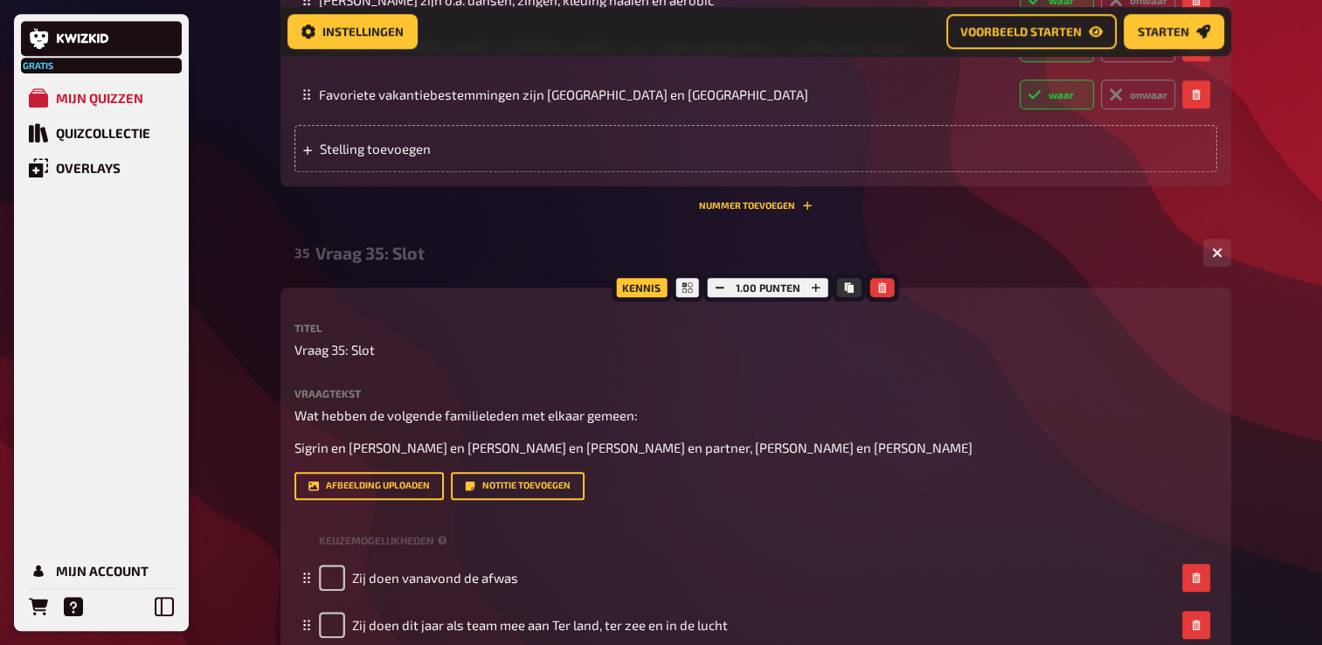
scroll to position [7981, 0]
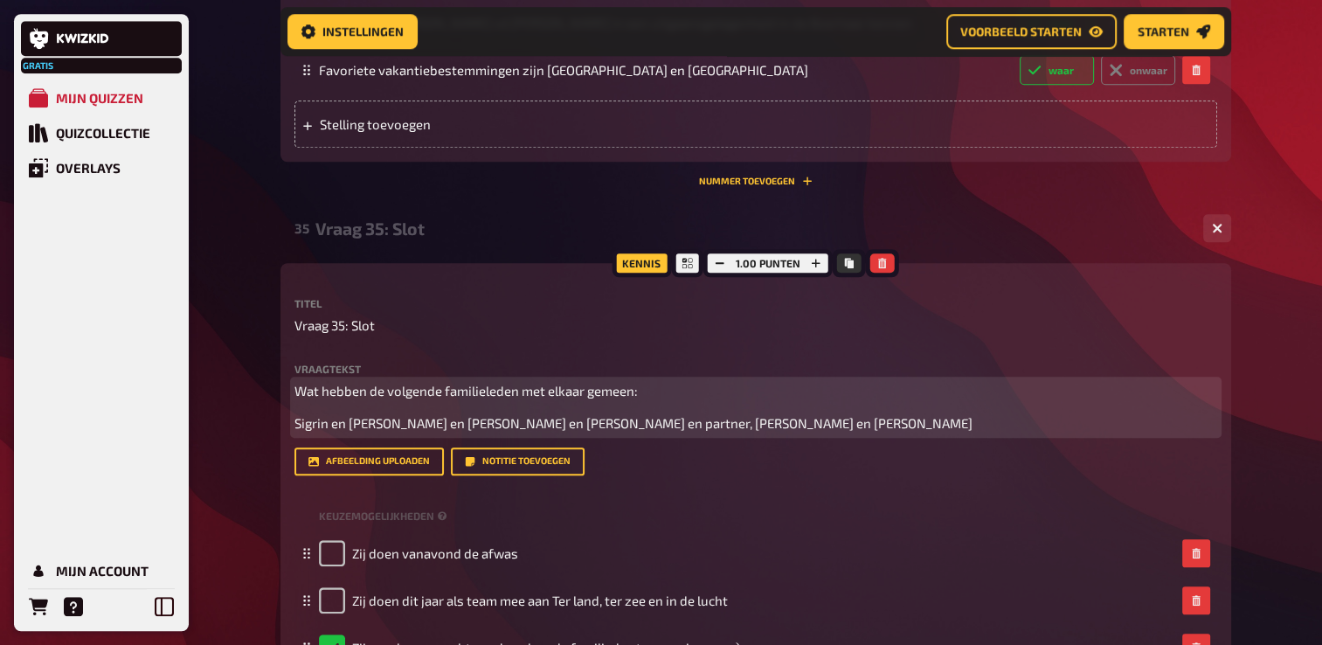
click at [704, 431] on span "Sigrin en [PERSON_NAME] en [PERSON_NAME] en [PERSON_NAME] en partner, [PERSON_N…" at bounding box center [634, 423] width 678 height 16
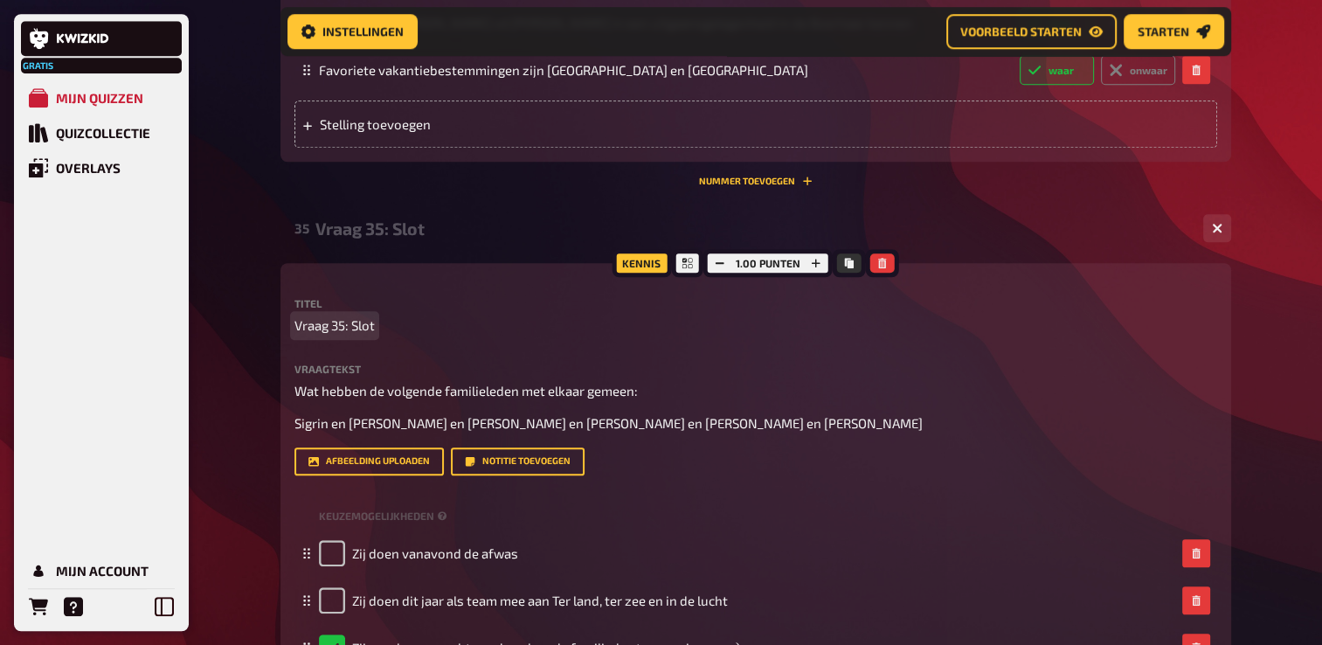
click at [1221, 342] on div "Kennis 1.00 punten Titel Vraag 35: Slot Vraagtekst Wat hebben de volgende famil…" at bounding box center [756, 501] width 951 height 476
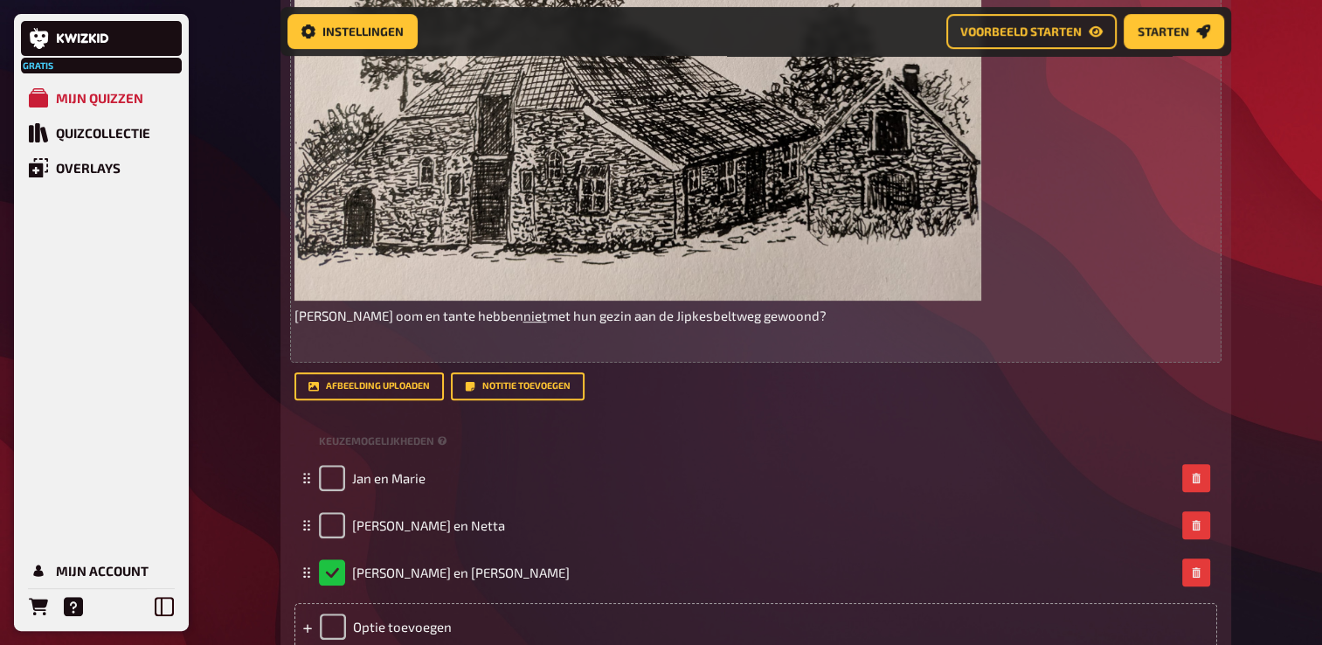
scroll to position [276, 0]
